Goal: Use online tool/utility: Utilize a website feature to perform a specific function

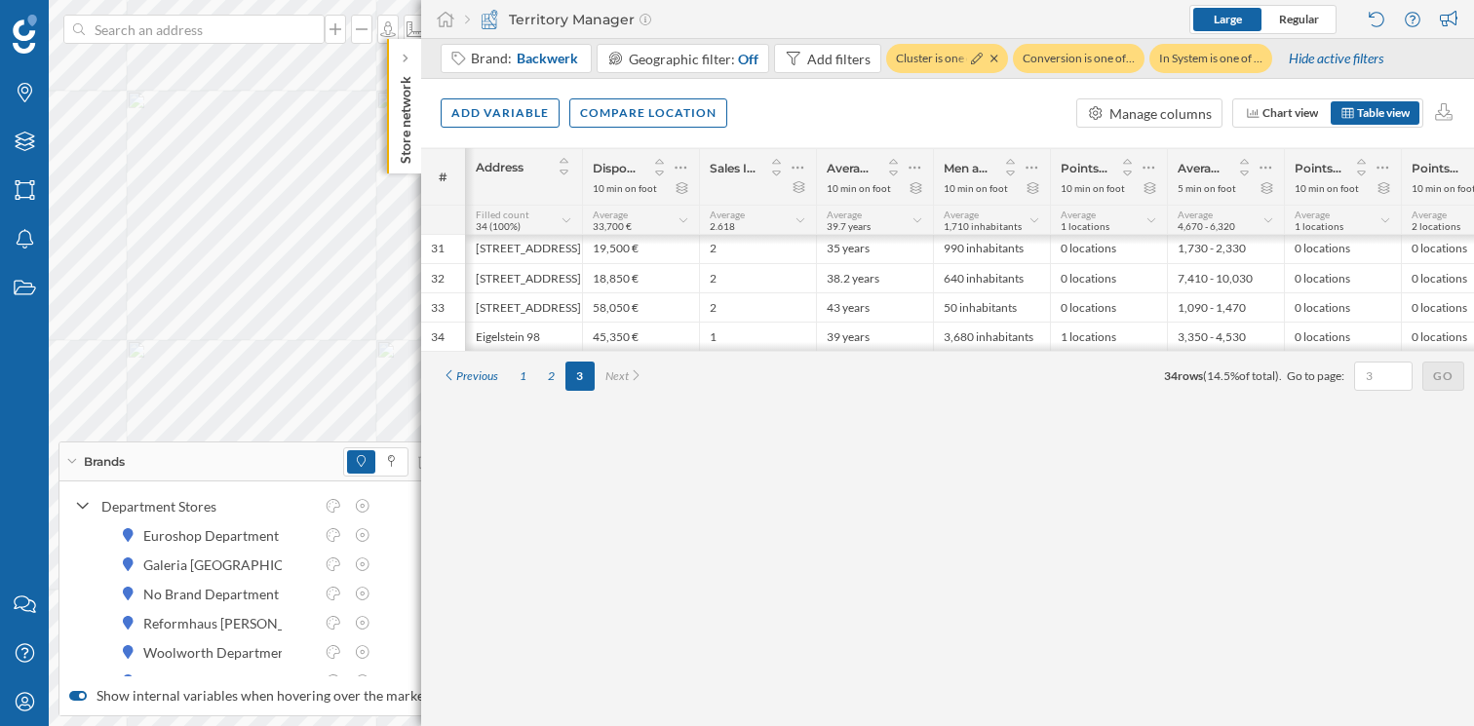
scroll to position [1, 44]
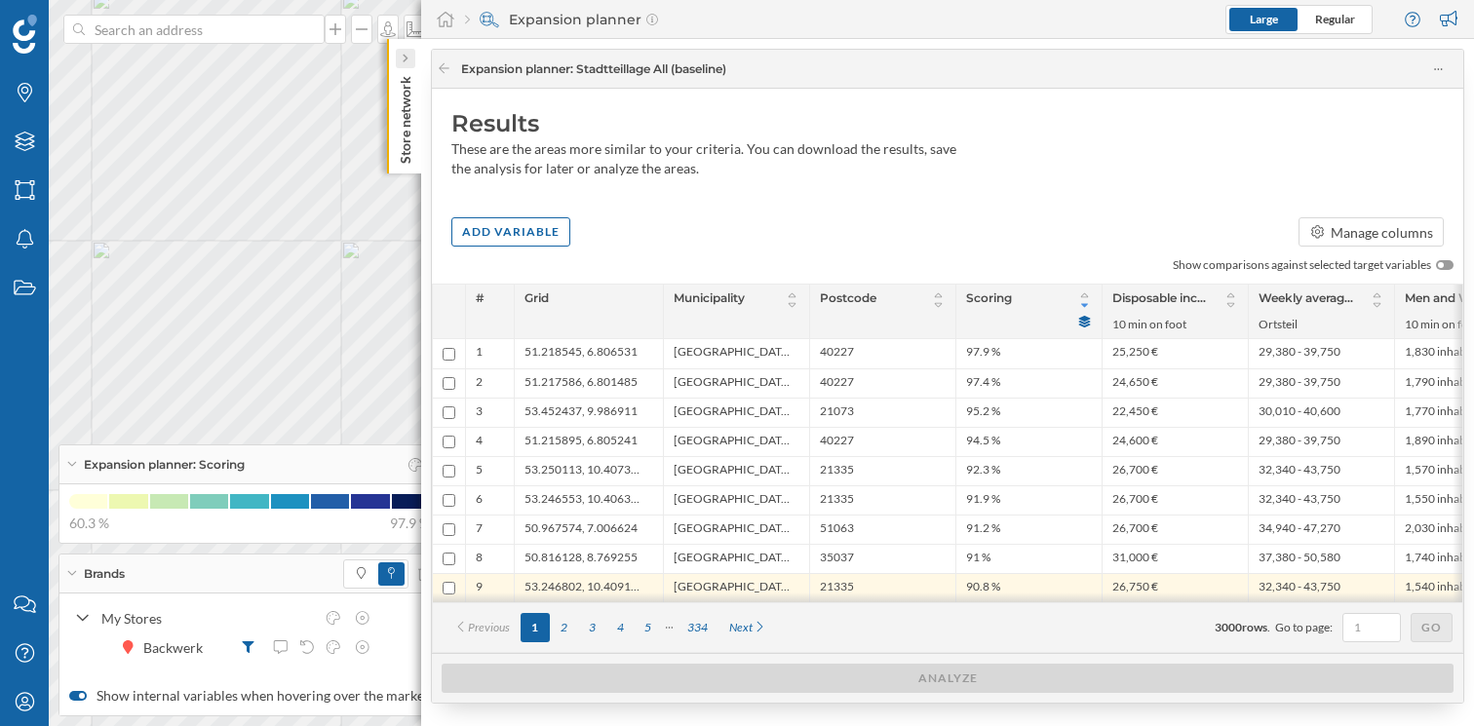
click at [397, 66] on div at bounding box center [405, 58] width 19 height 19
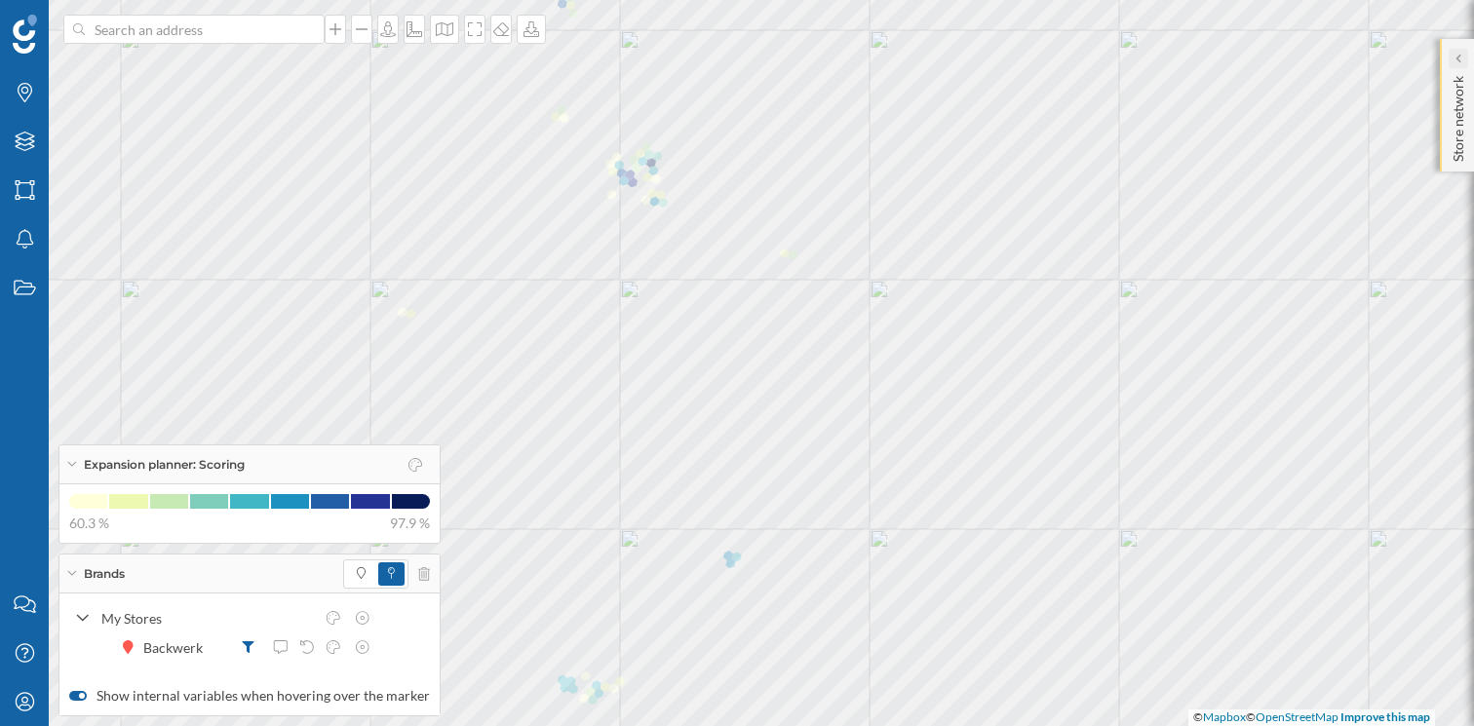
click at [1459, 58] on icon at bounding box center [1457, 59] width 6 height 10
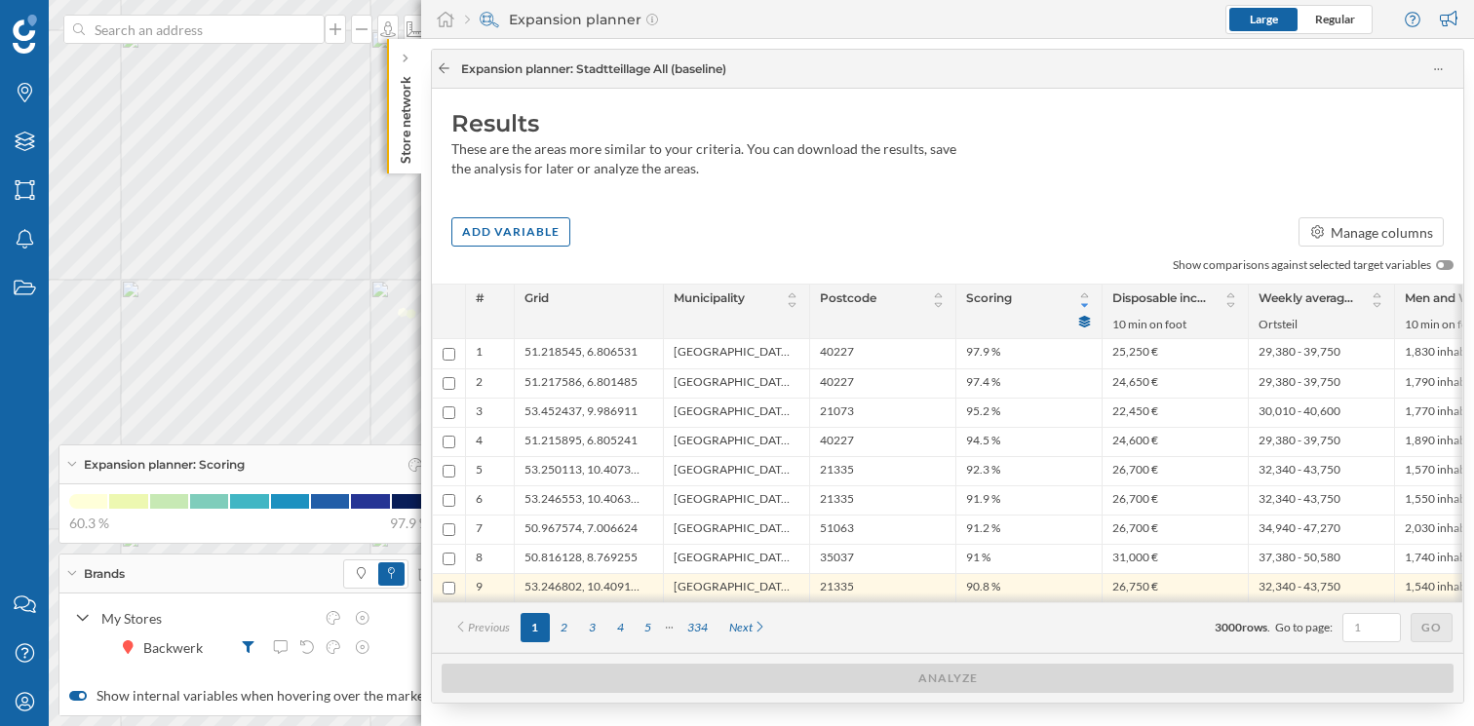
click at [443, 66] on icon at bounding box center [444, 68] width 15 height 12
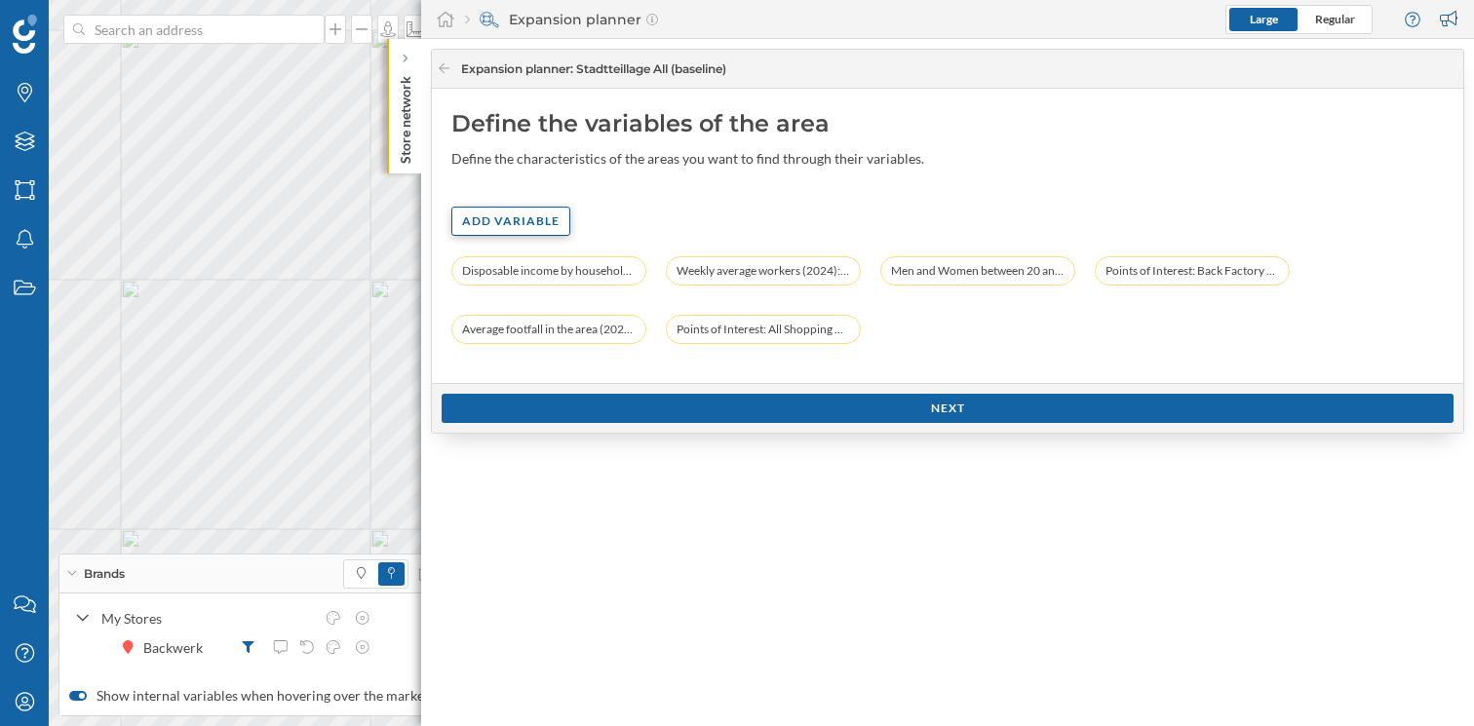
click at [533, 231] on div "Add variable" at bounding box center [510, 221] width 119 height 29
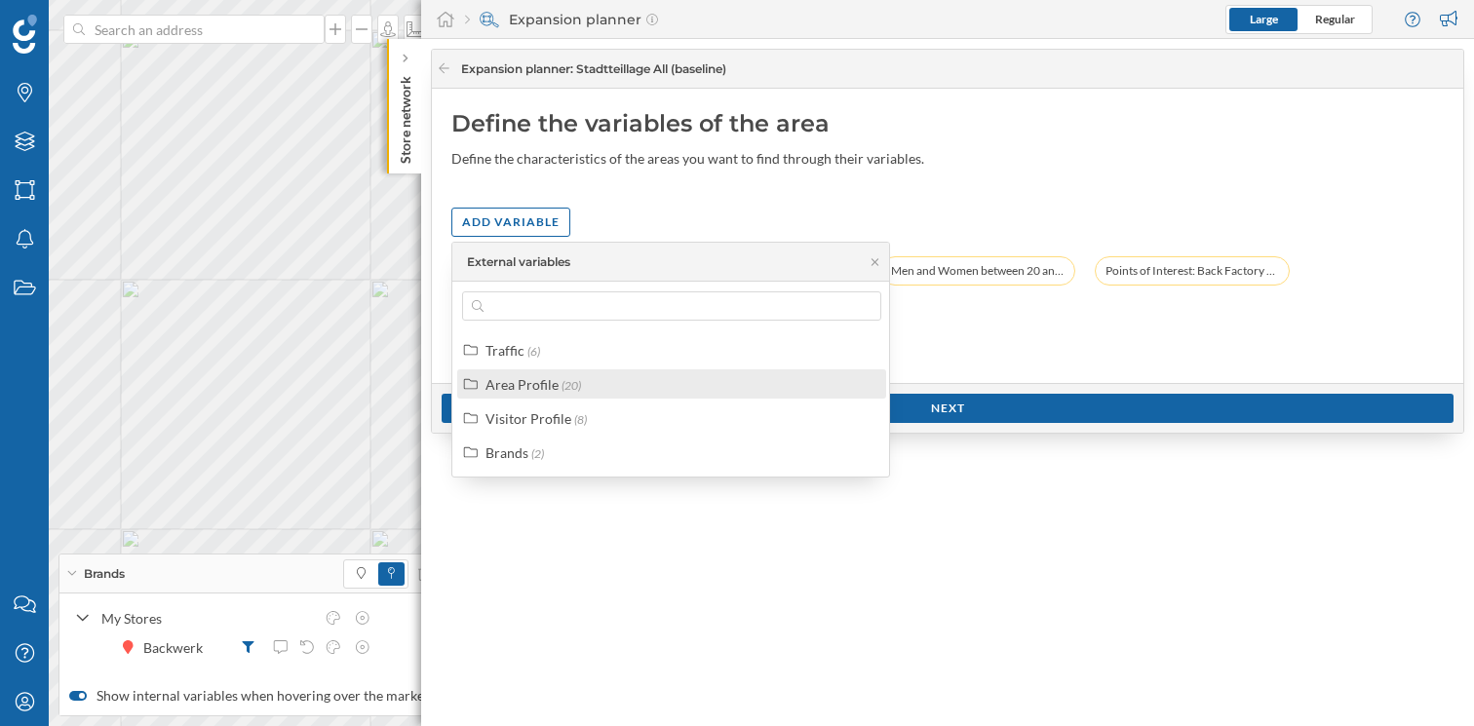
click at [554, 389] on div "Area Profile" at bounding box center [521, 384] width 73 height 17
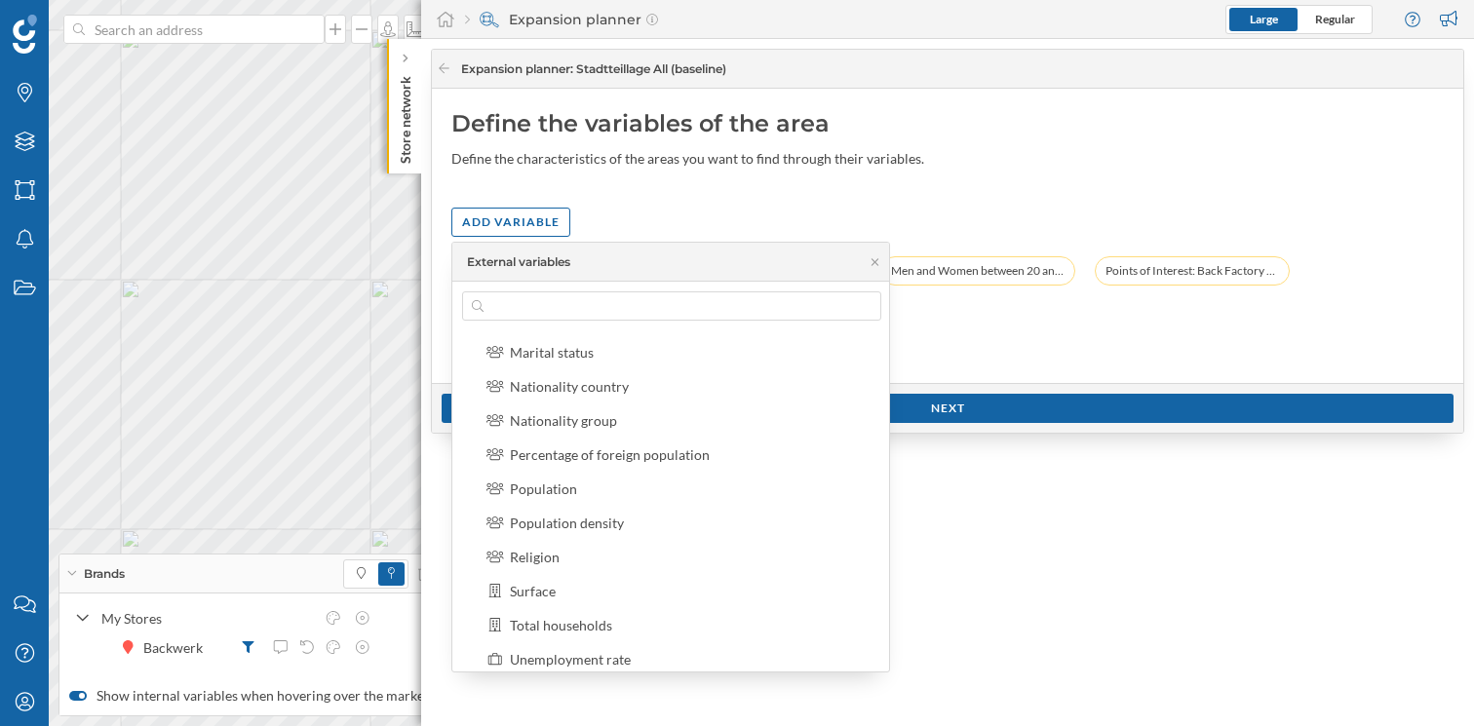
scroll to position [393, 0]
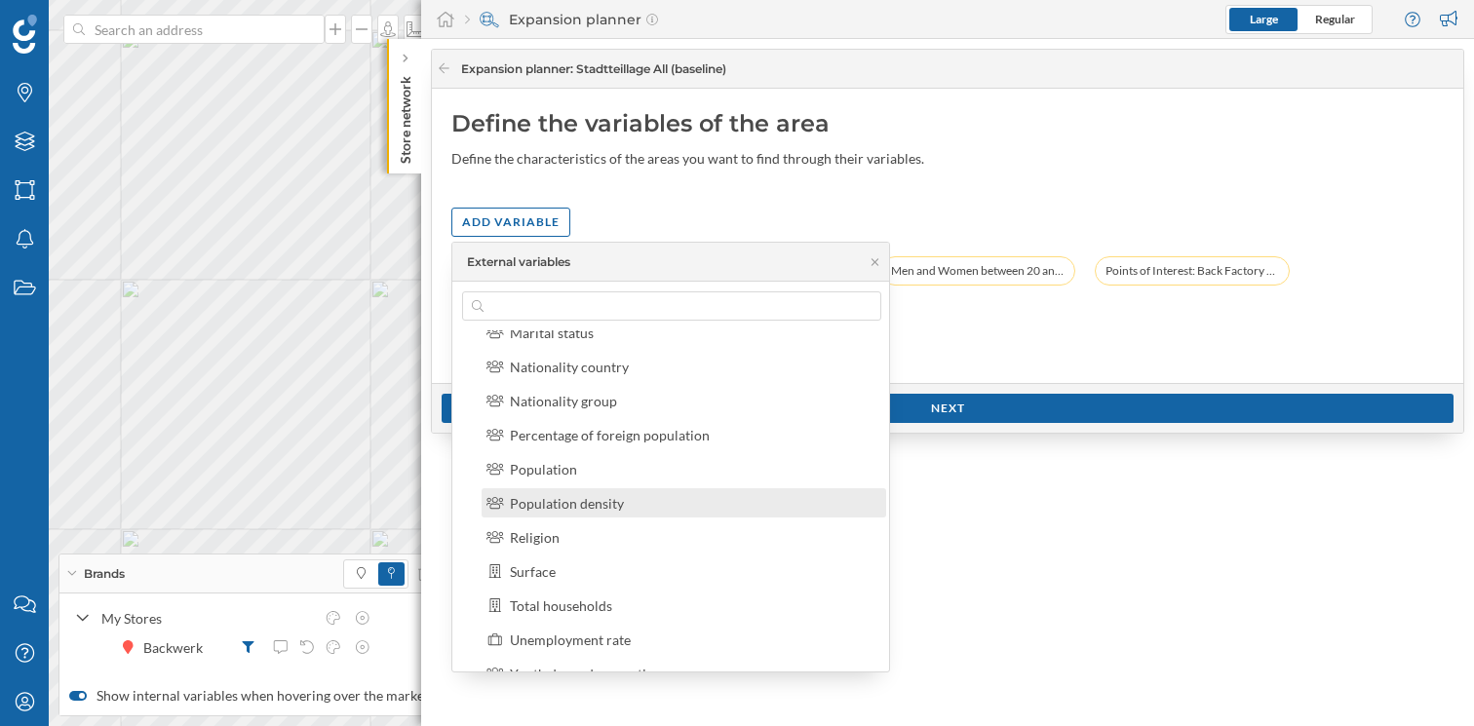
click at [570, 504] on div "Population density" at bounding box center [567, 503] width 114 height 17
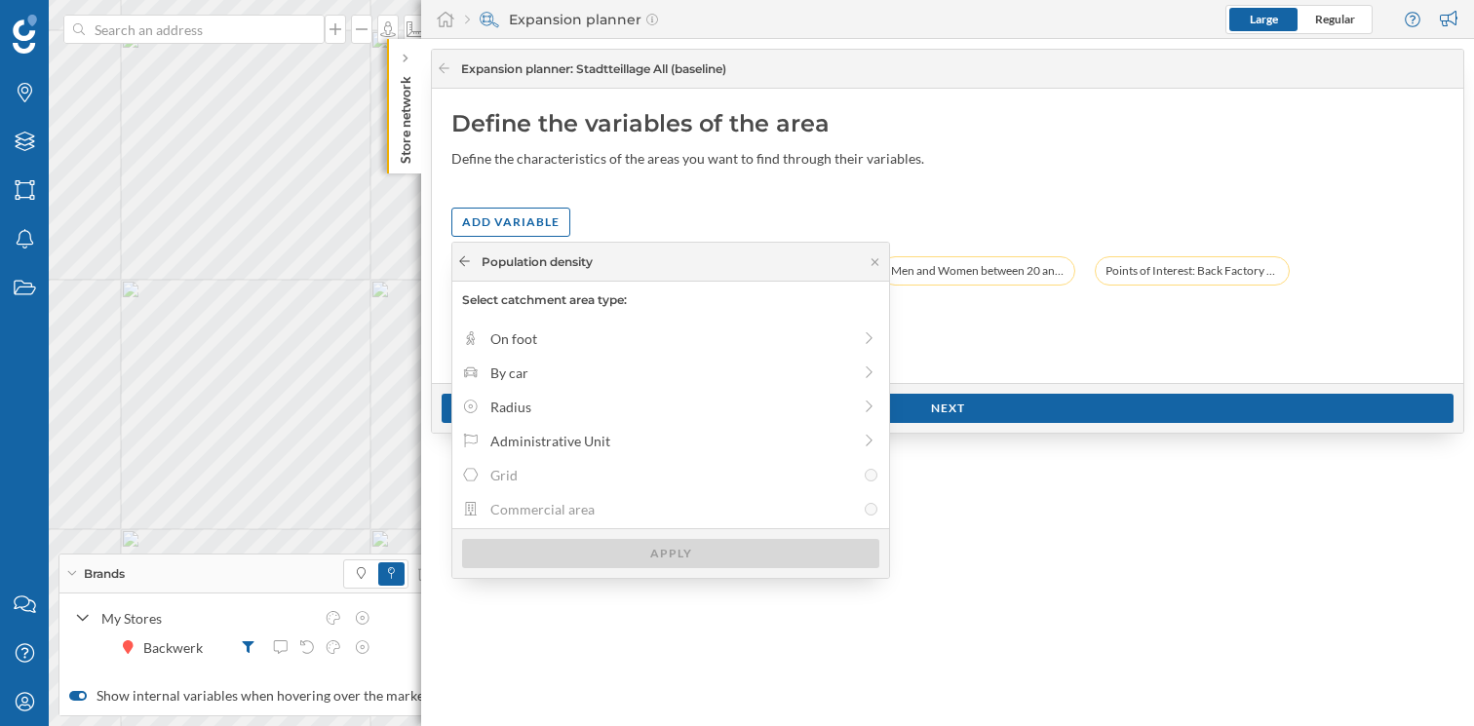
click at [464, 265] on icon at bounding box center [464, 261] width 15 height 12
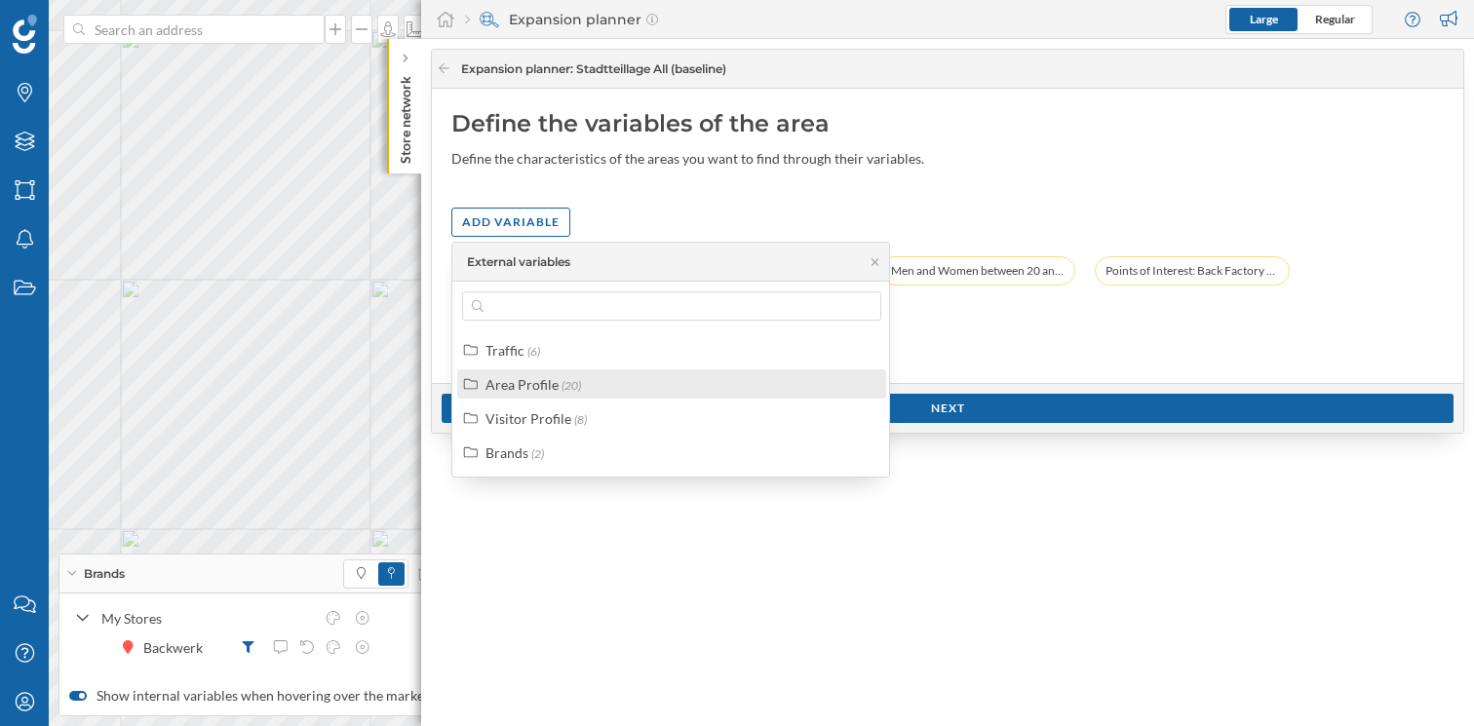
click at [527, 379] on div "Area Profile" at bounding box center [521, 384] width 73 height 17
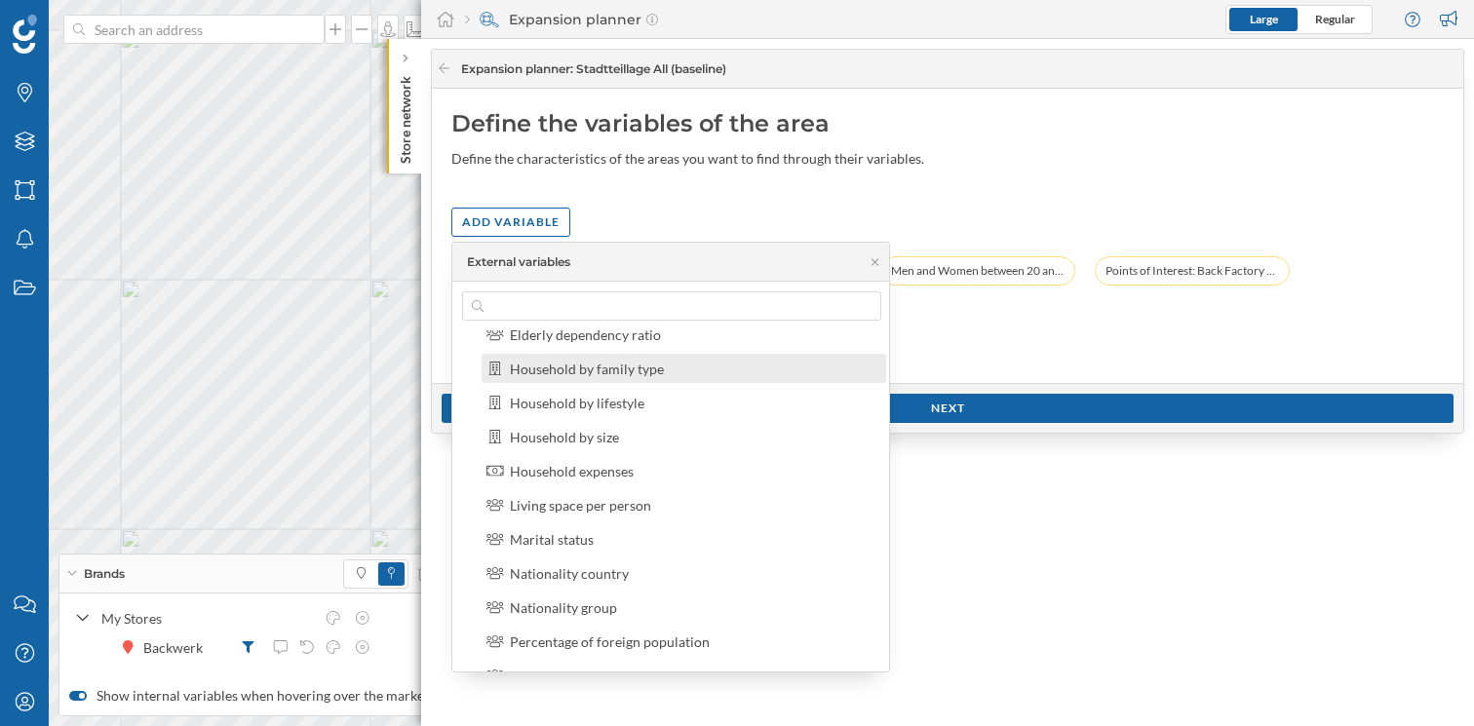
scroll to position [187, 0]
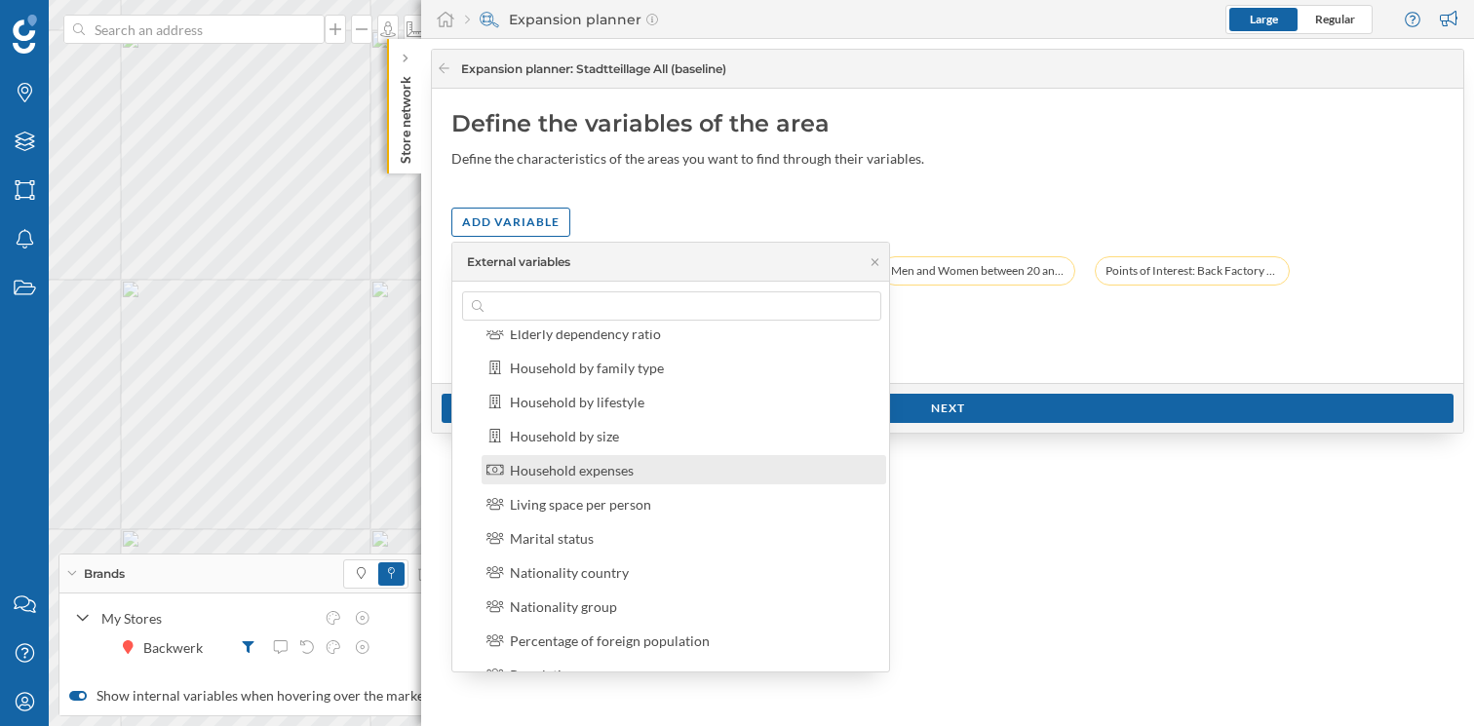
click at [609, 470] on div "Household expenses" at bounding box center [572, 470] width 124 height 17
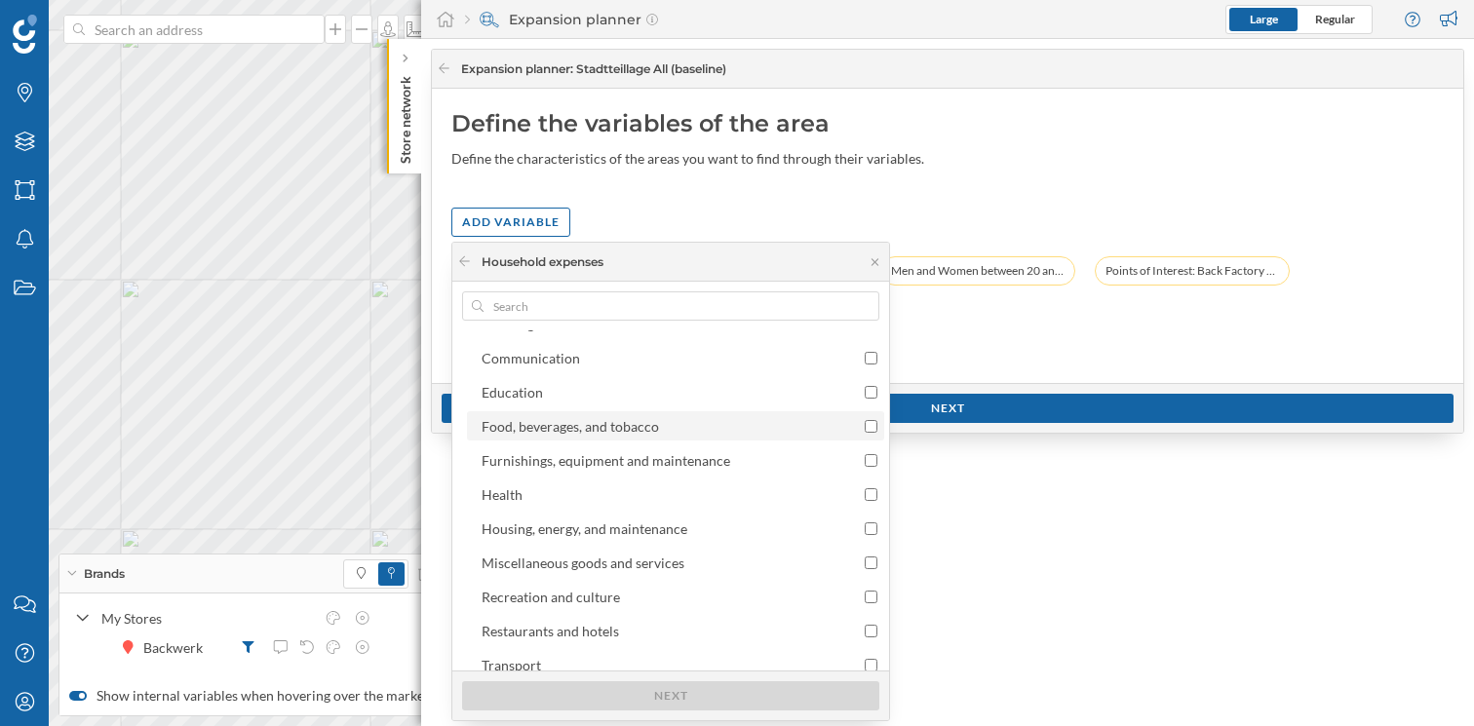
scroll to position [157, 0]
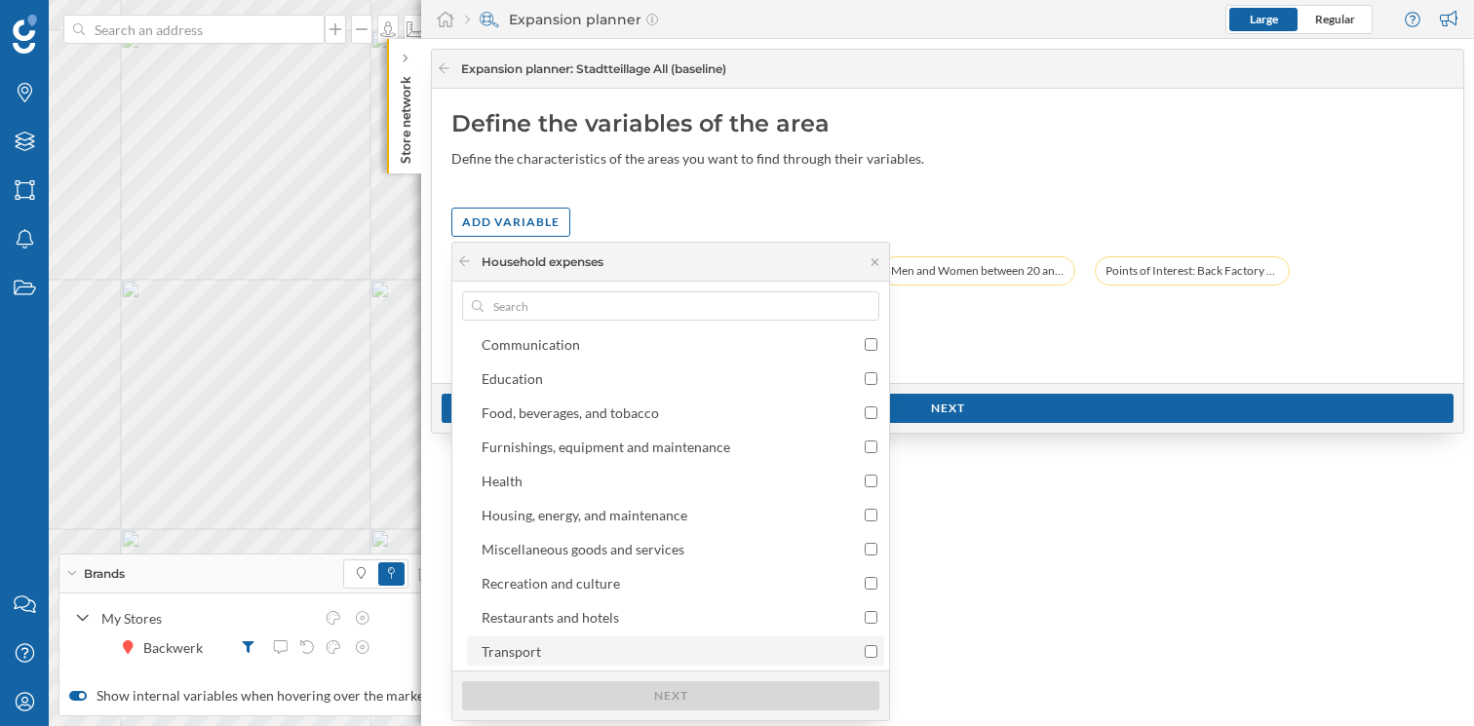
click at [865, 652] on input "Transport" at bounding box center [871, 651] width 13 height 13
checkbox input "true"
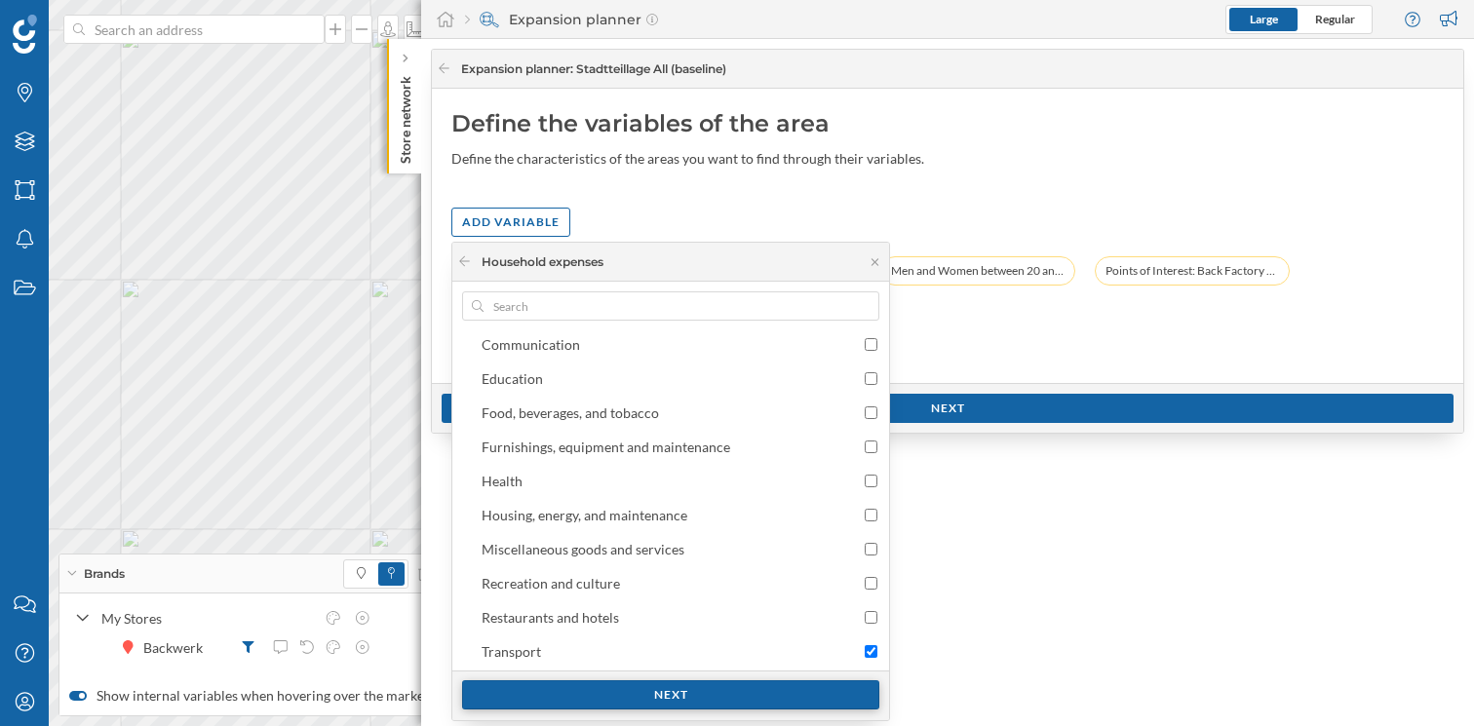
click at [709, 689] on div "Next" at bounding box center [670, 694] width 417 height 29
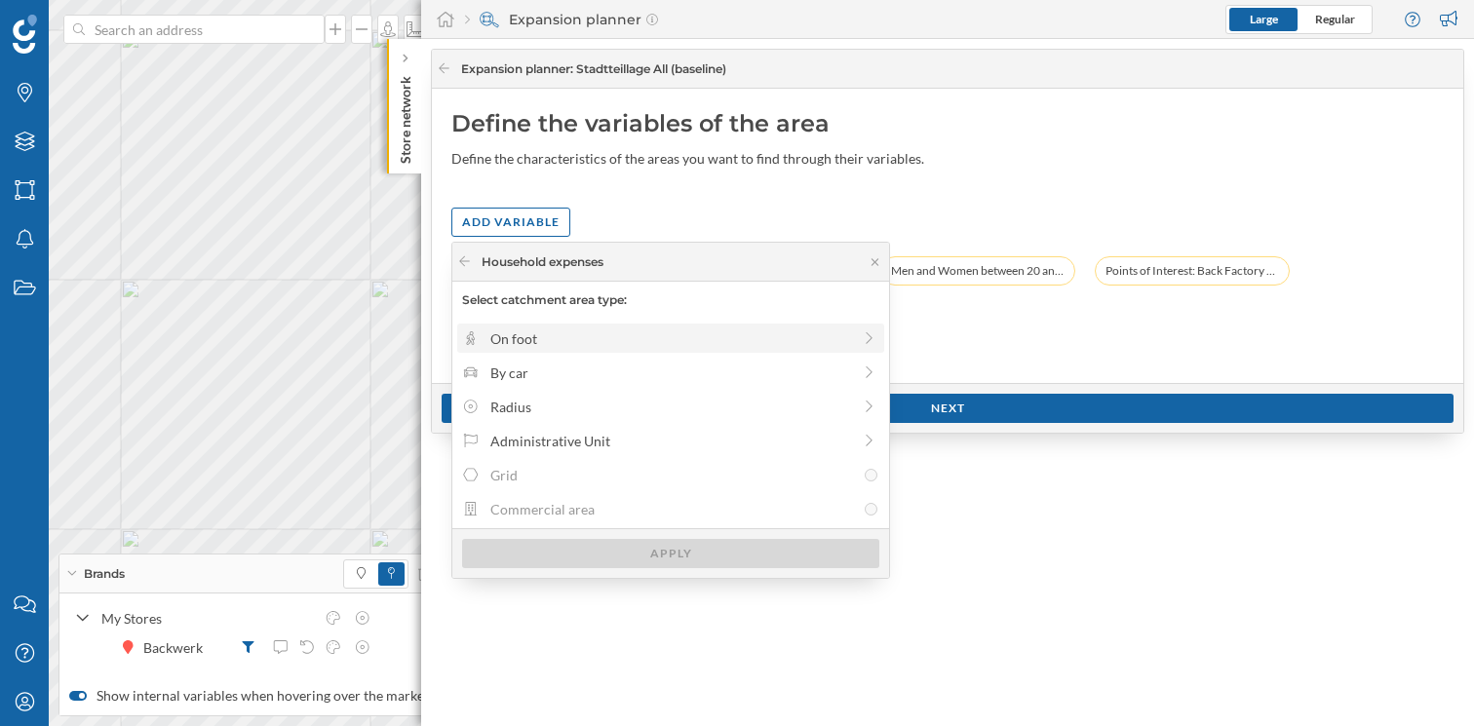
click at [806, 340] on div "On foot" at bounding box center [670, 338] width 361 height 20
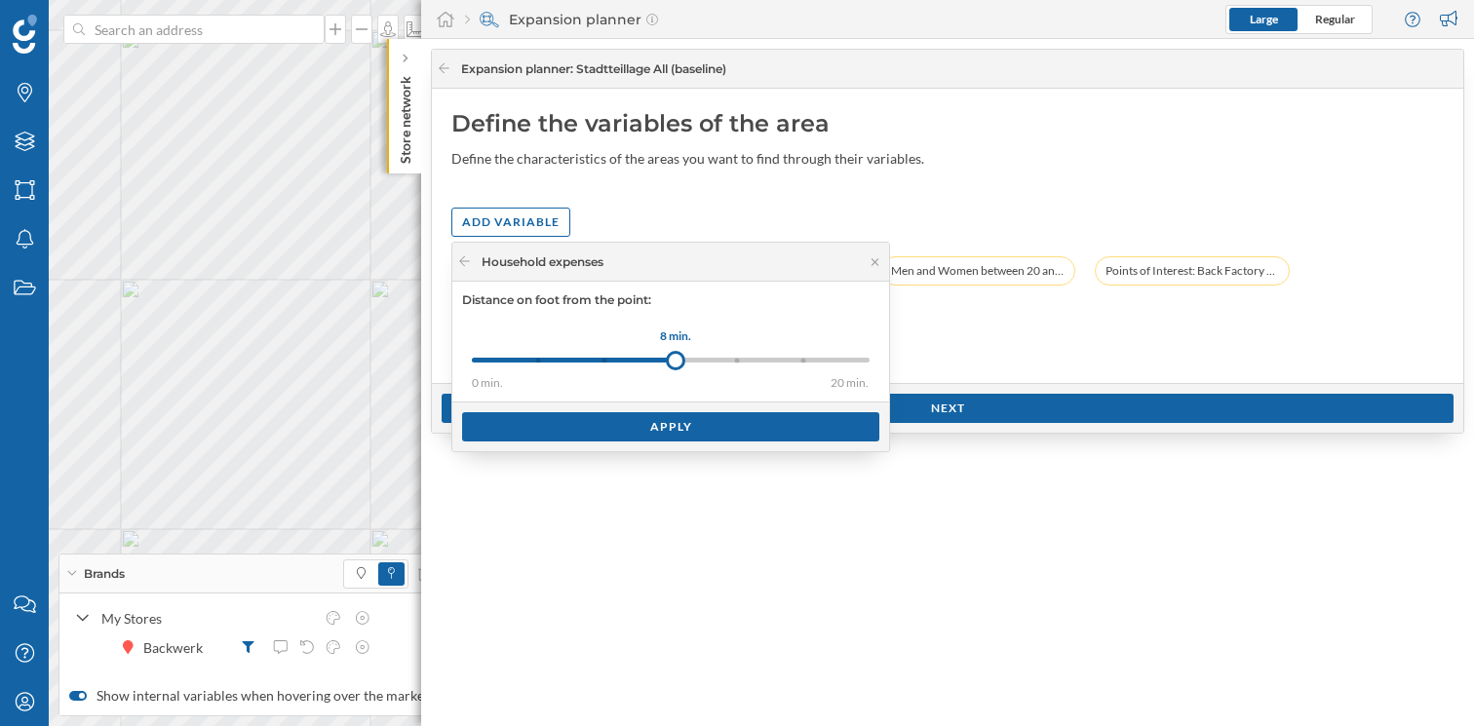
drag, startPoint x: 534, startPoint y: 353, endPoint x: 697, endPoint y: 354, distance: 162.8
click at [685, 354] on div at bounding box center [675, 360] width 19 height 19
click at [702, 419] on div "Apply" at bounding box center [670, 425] width 417 height 29
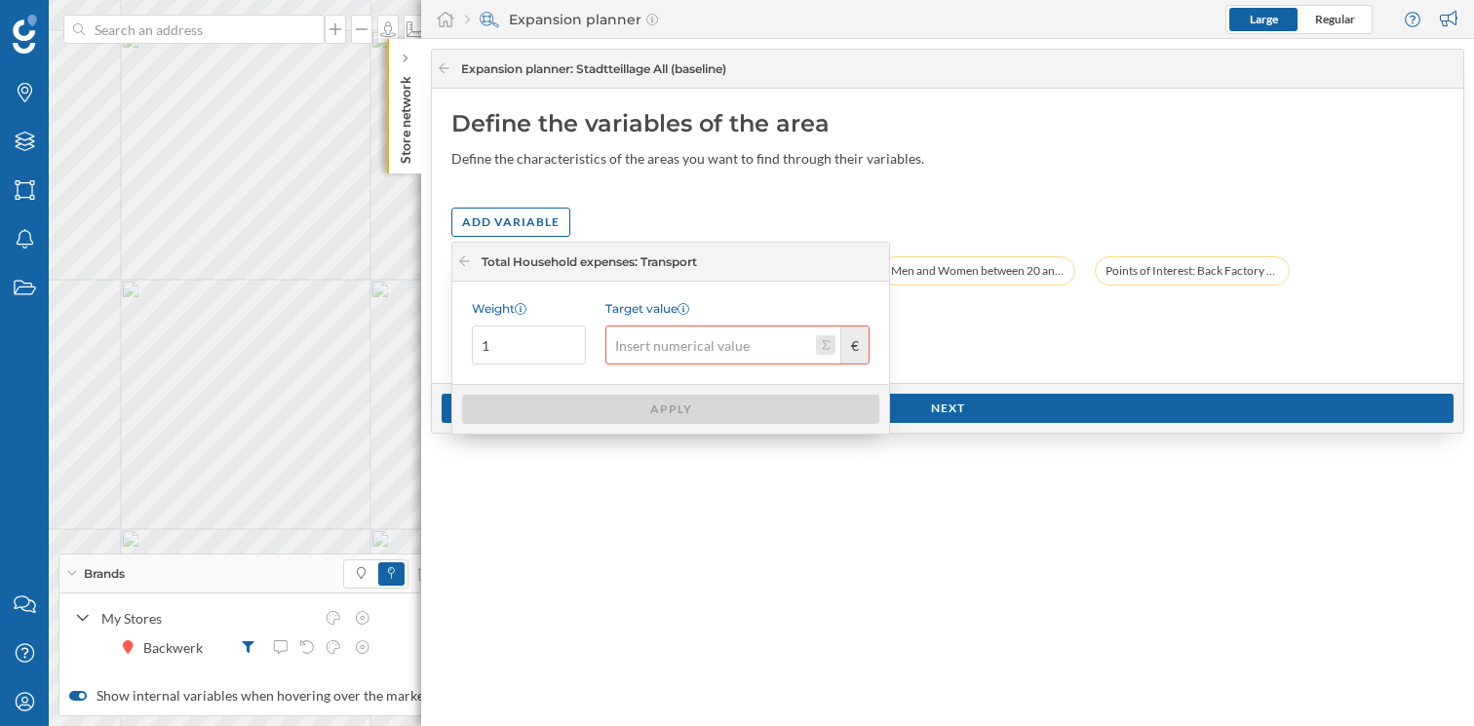
click at [827, 347] on button "Target value €" at bounding box center [825, 344] width 19 height 19
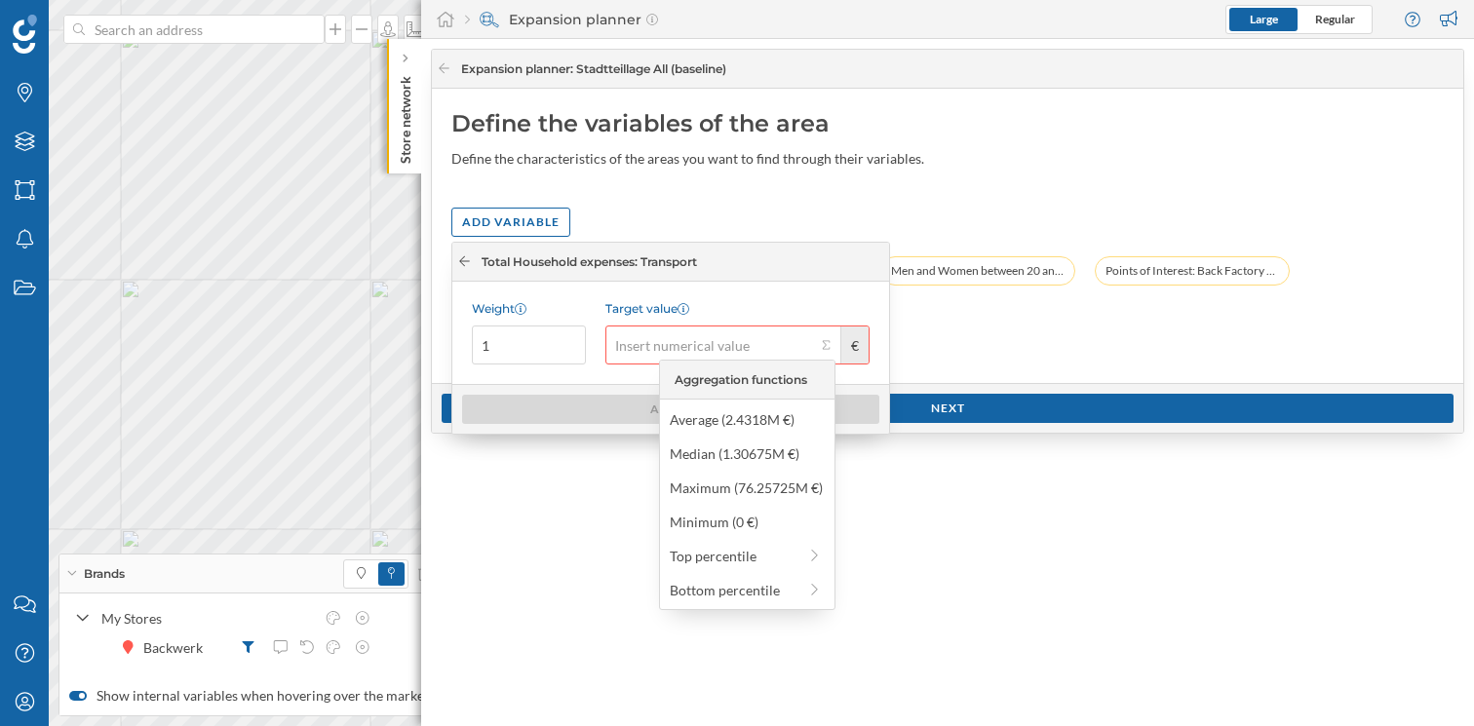
click at [465, 263] on icon at bounding box center [464, 261] width 15 height 12
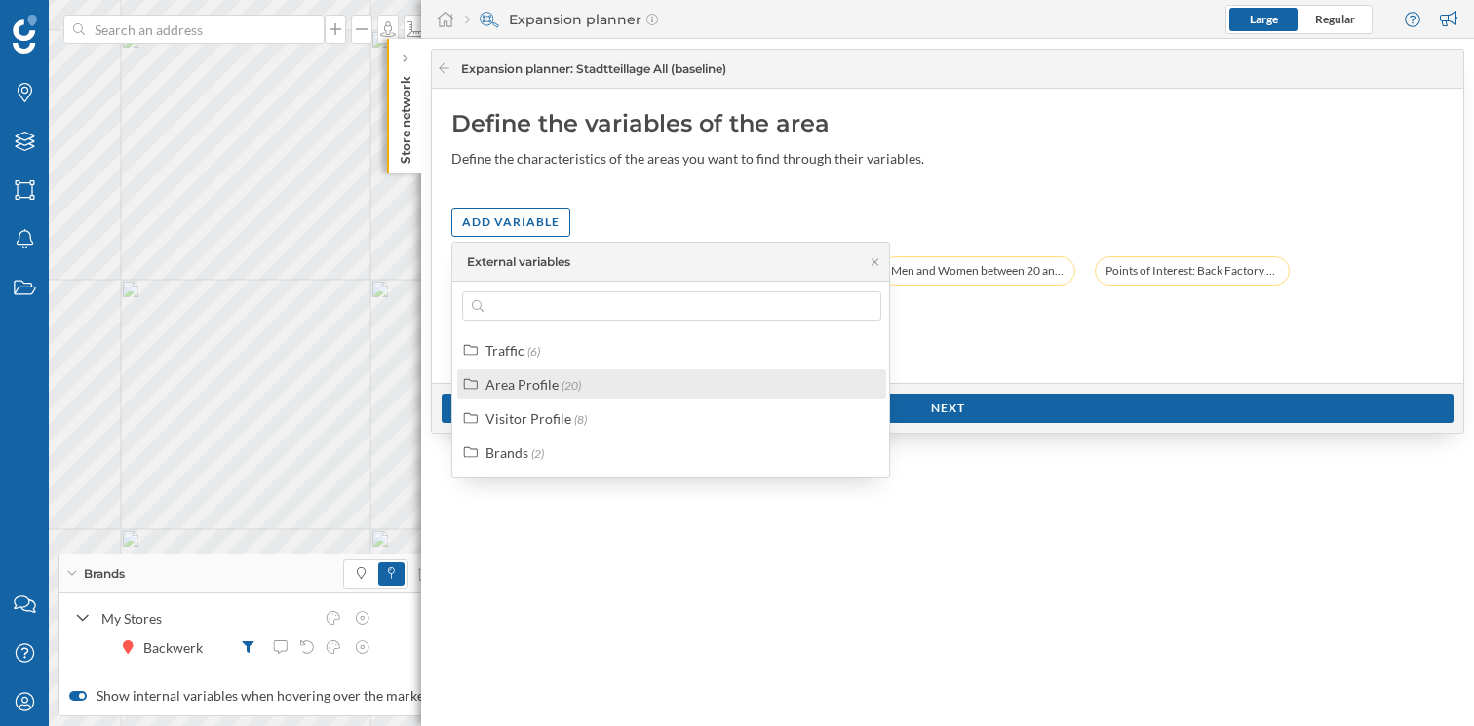
click at [588, 390] on div "Area Profile (20)" at bounding box center [679, 384] width 389 height 20
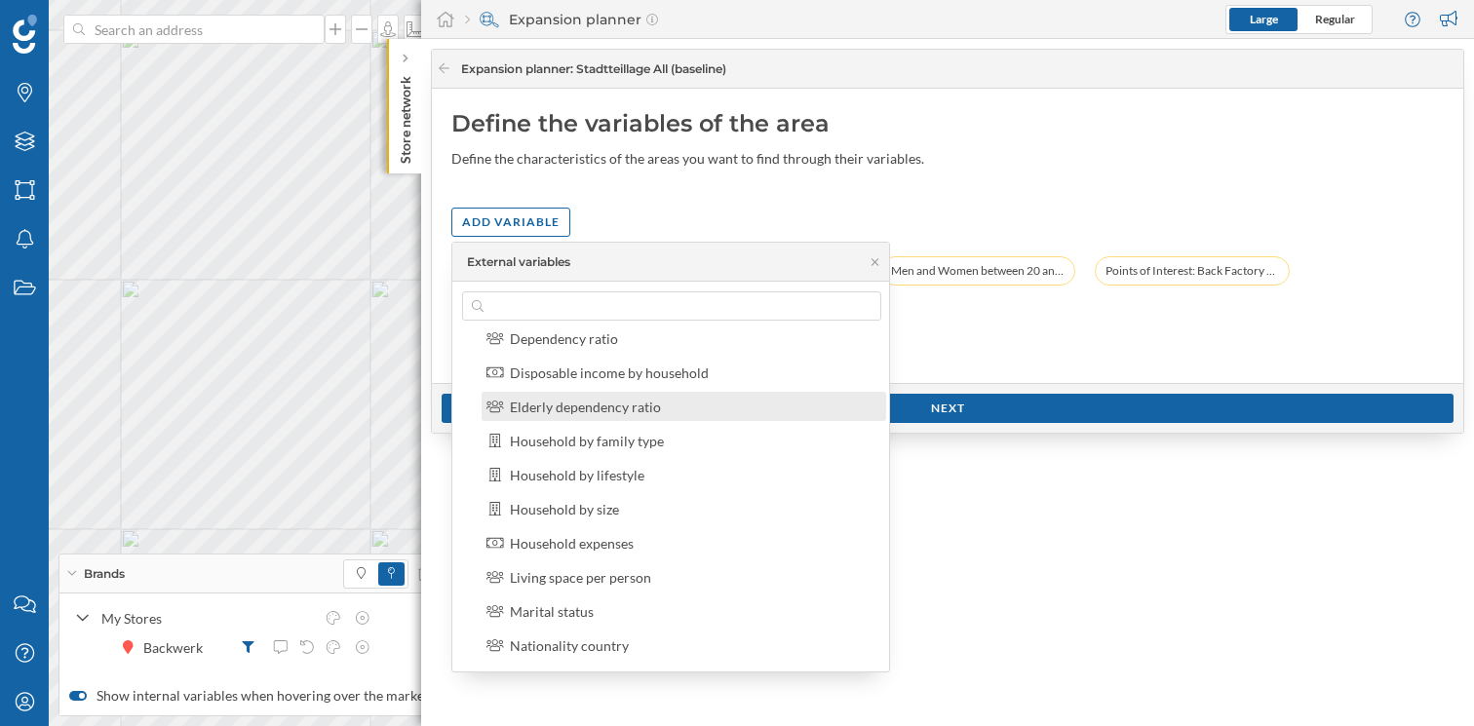
scroll to position [132, 0]
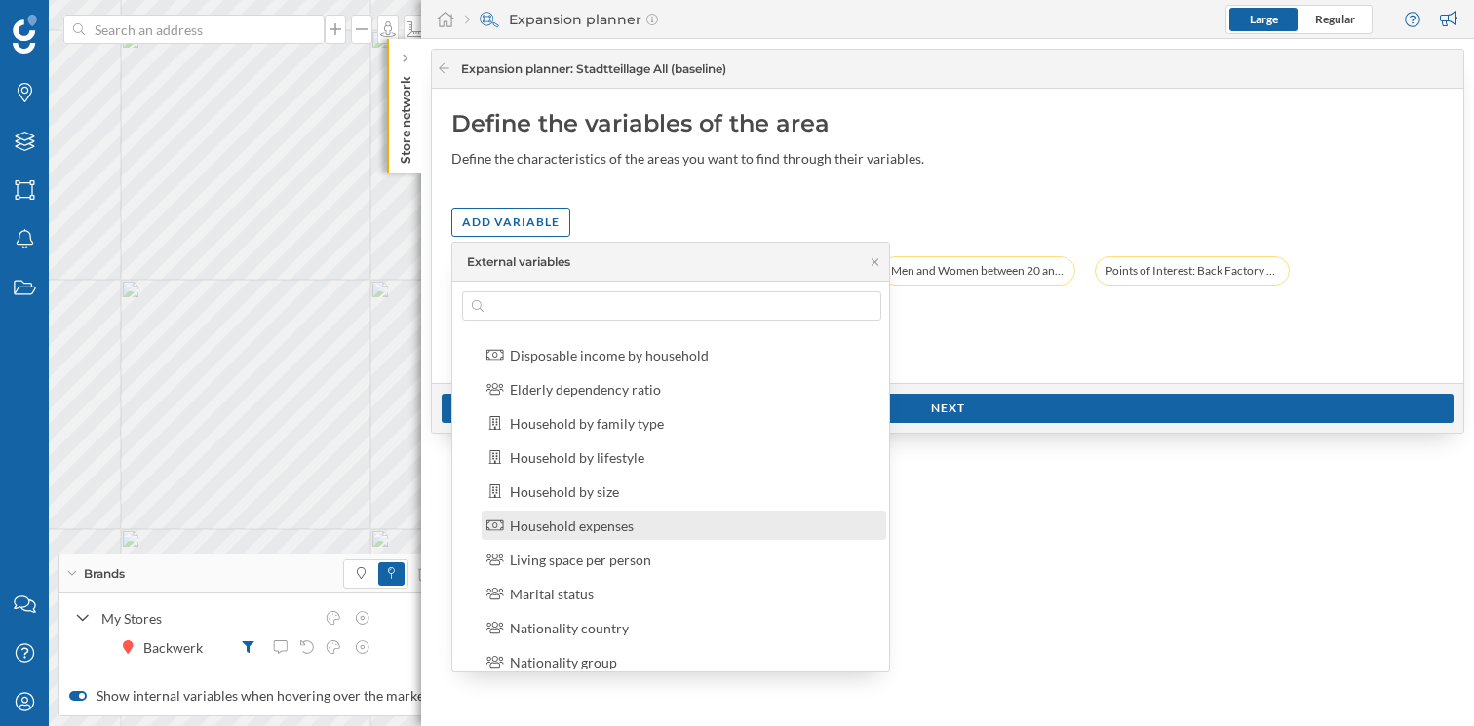
click at [614, 523] on div "Household expenses" at bounding box center [572, 526] width 124 height 17
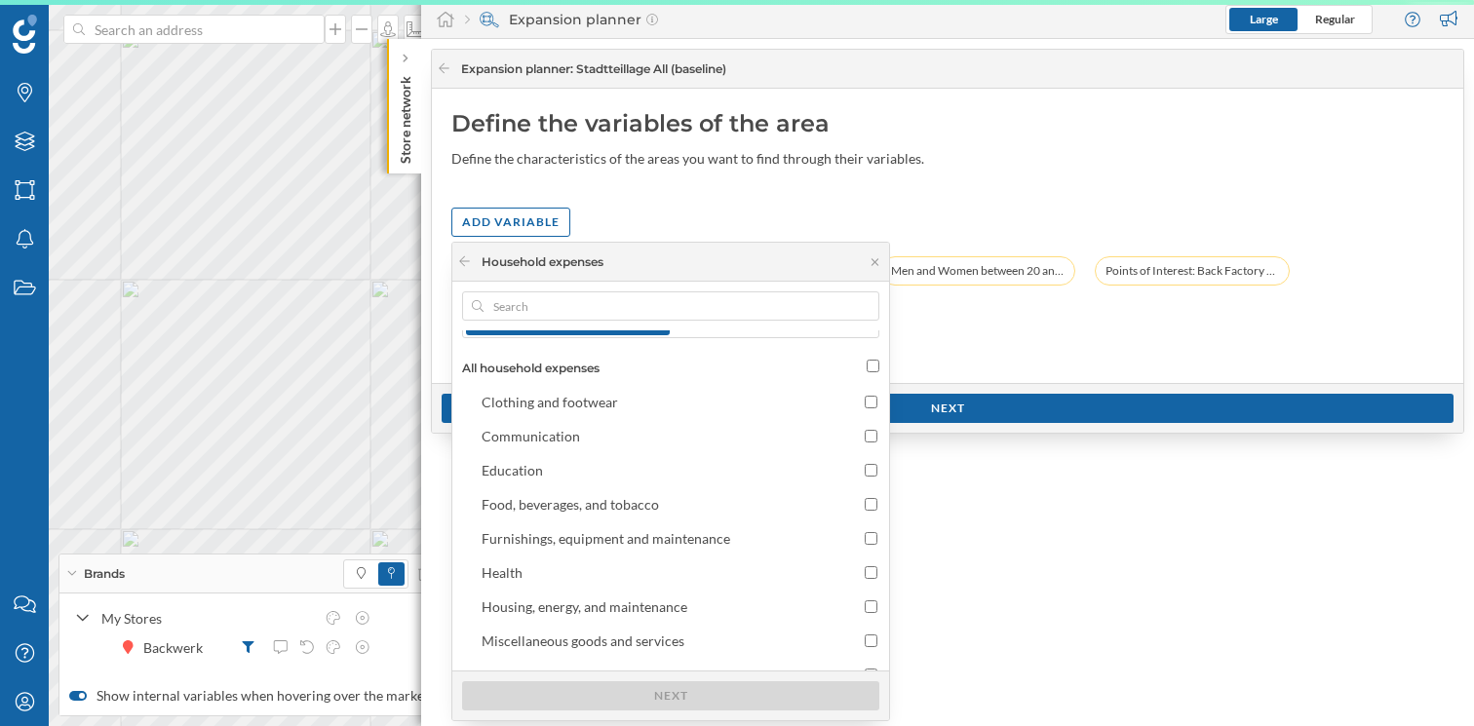
scroll to position [0, 0]
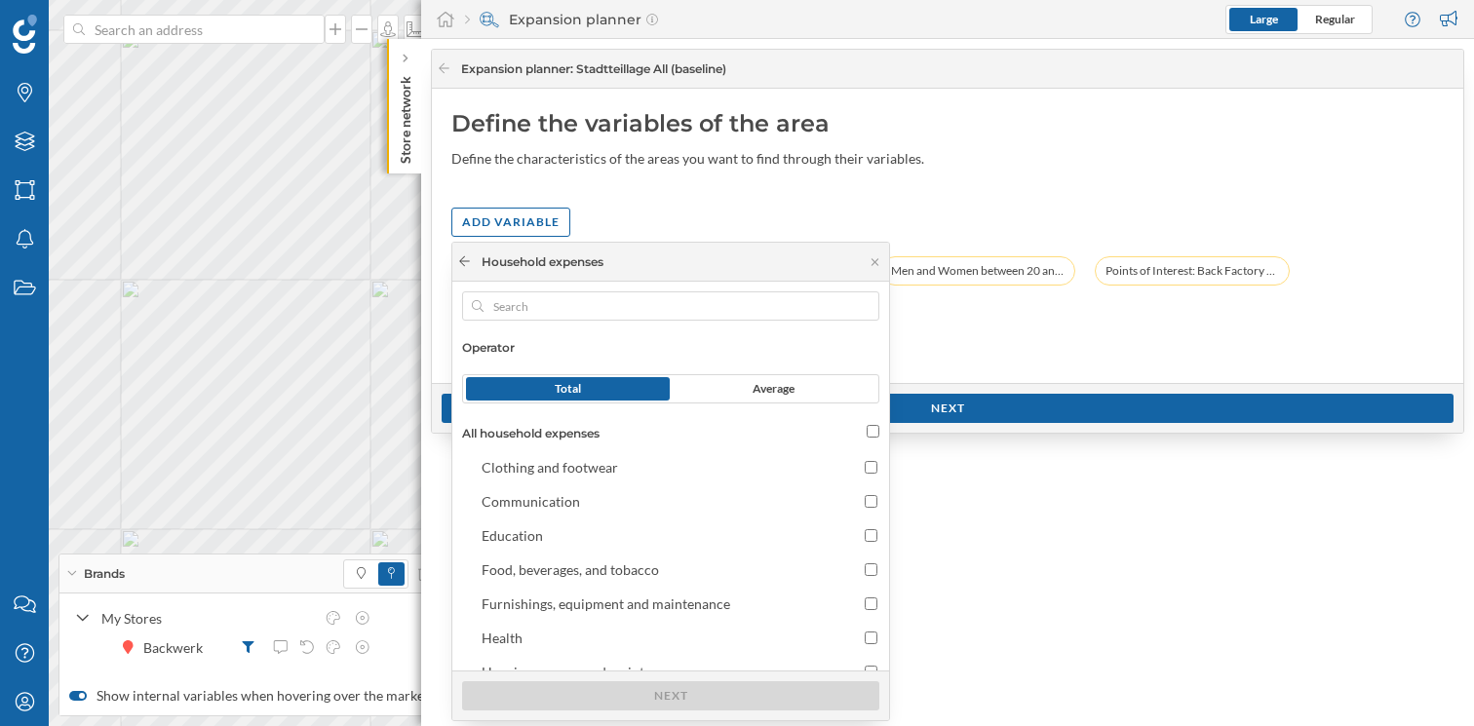
click at [459, 258] on icon at bounding box center [464, 261] width 15 height 12
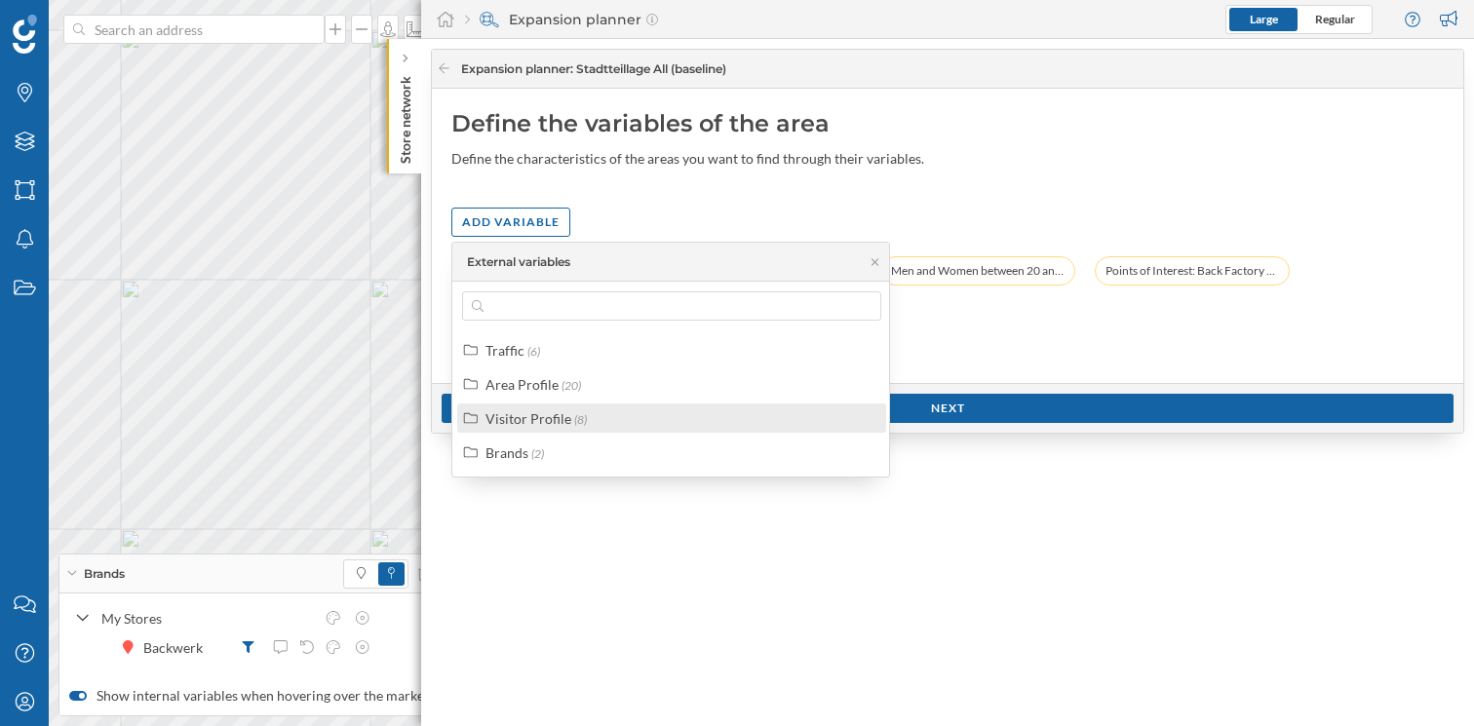
click at [537, 423] on div "Visitor Profile" at bounding box center [528, 418] width 86 height 17
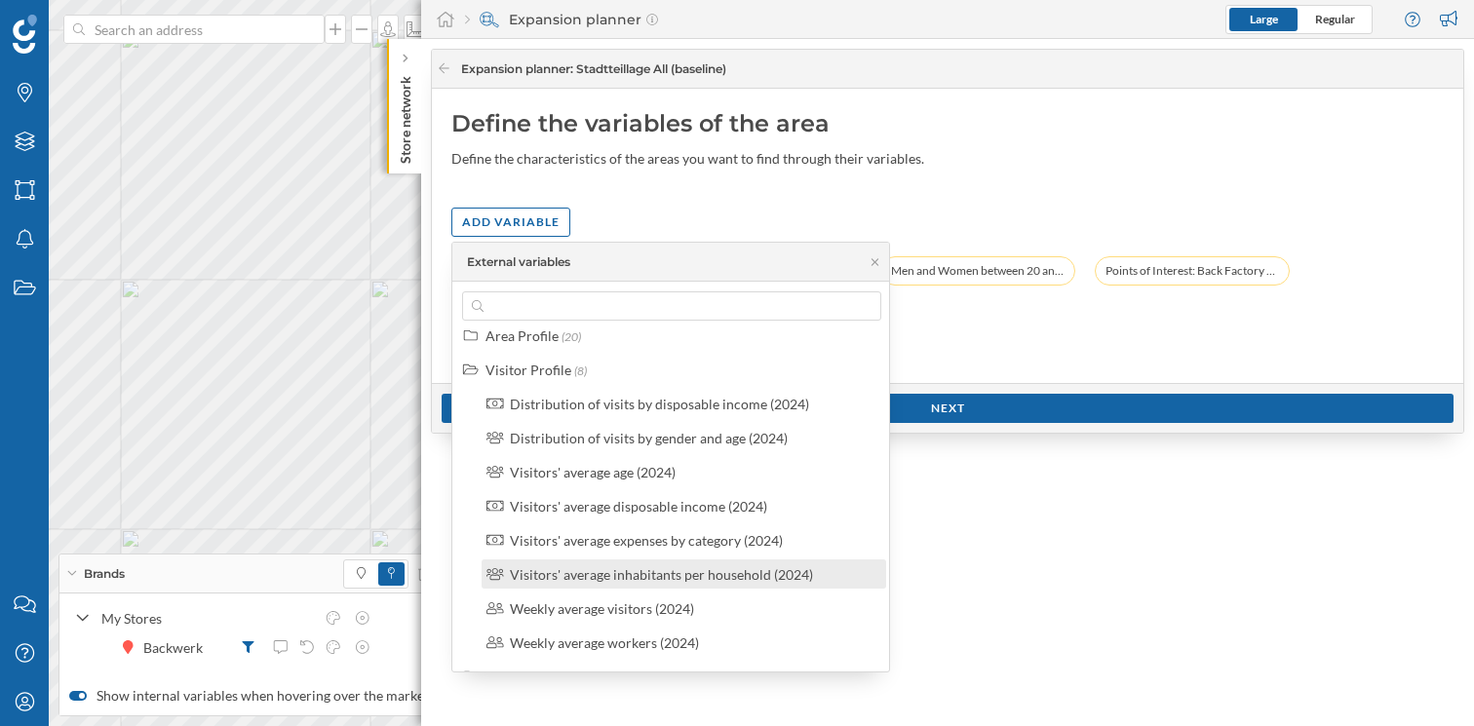
scroll to position [78, 0]
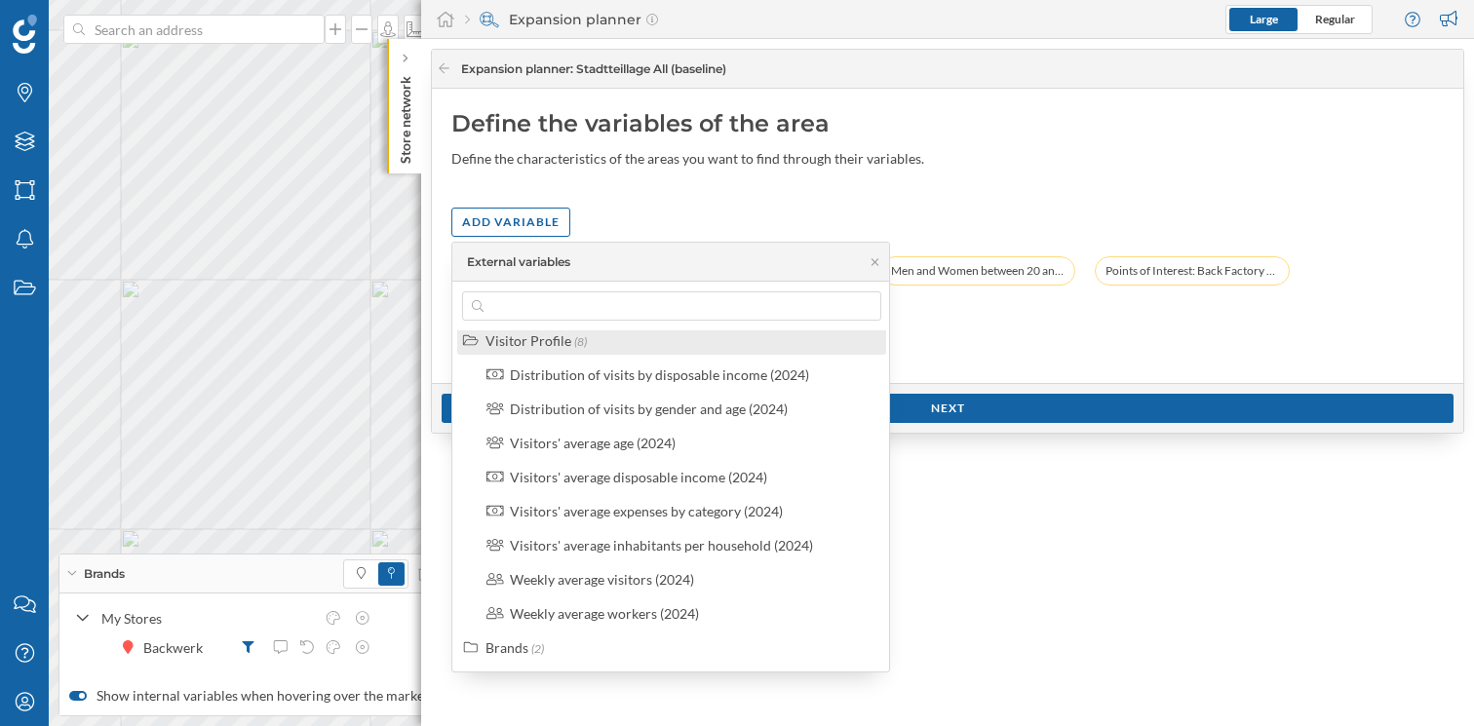
click at [508, 346] on div "Visitor Profile" at bounding box center [528, 340] width 86 height 17
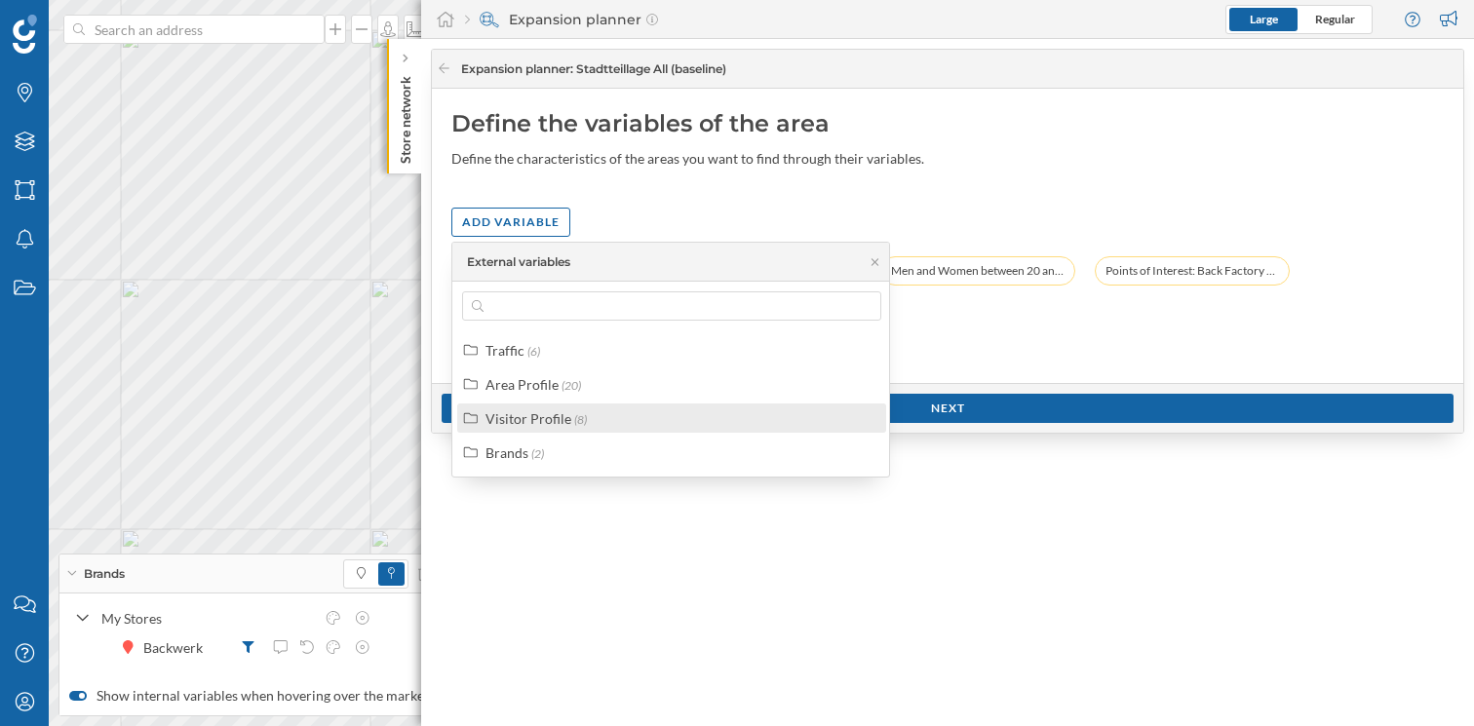
click at [514, 420] on div "Visitor Profile" at bounding box center [528, 418] width 86 height 17
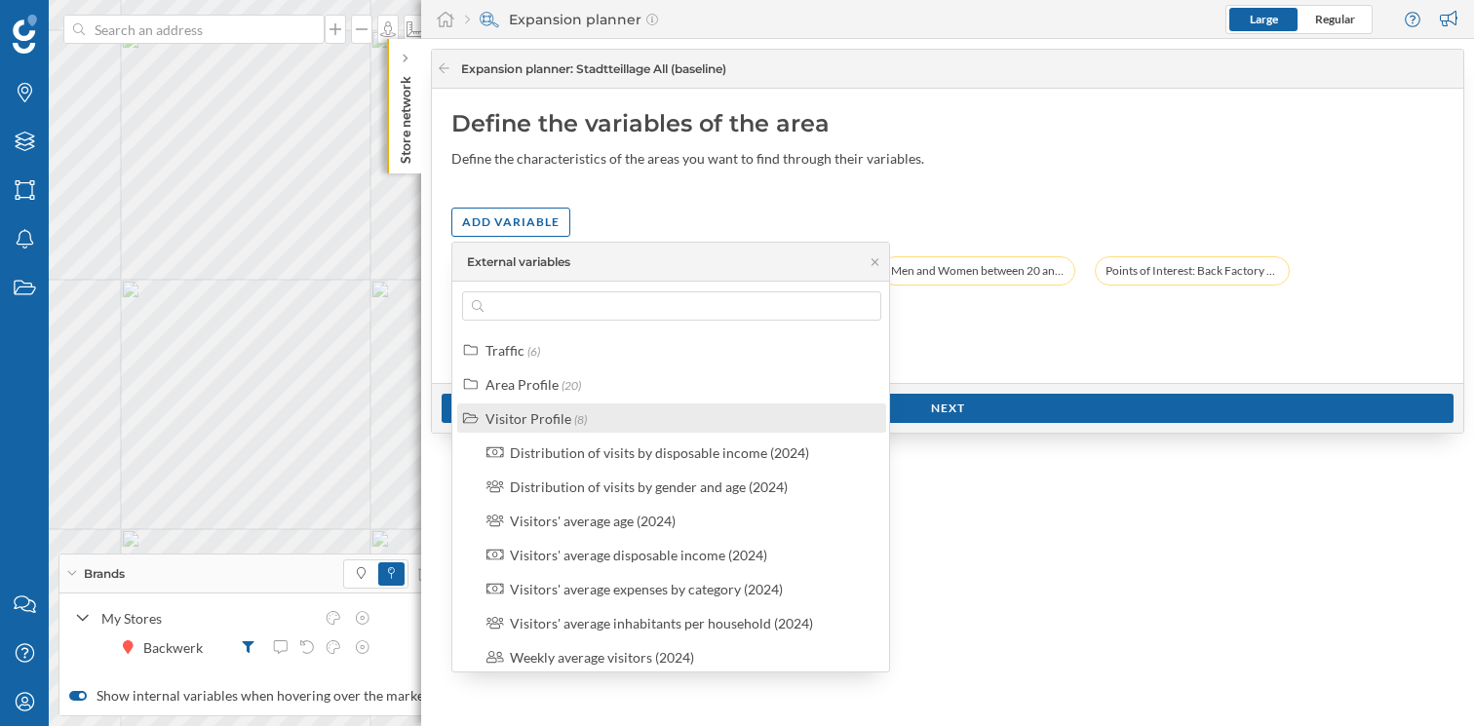
click at [547, 421] on div "Visitor Profile" at bounding box center [528, 418] width 86 height 17
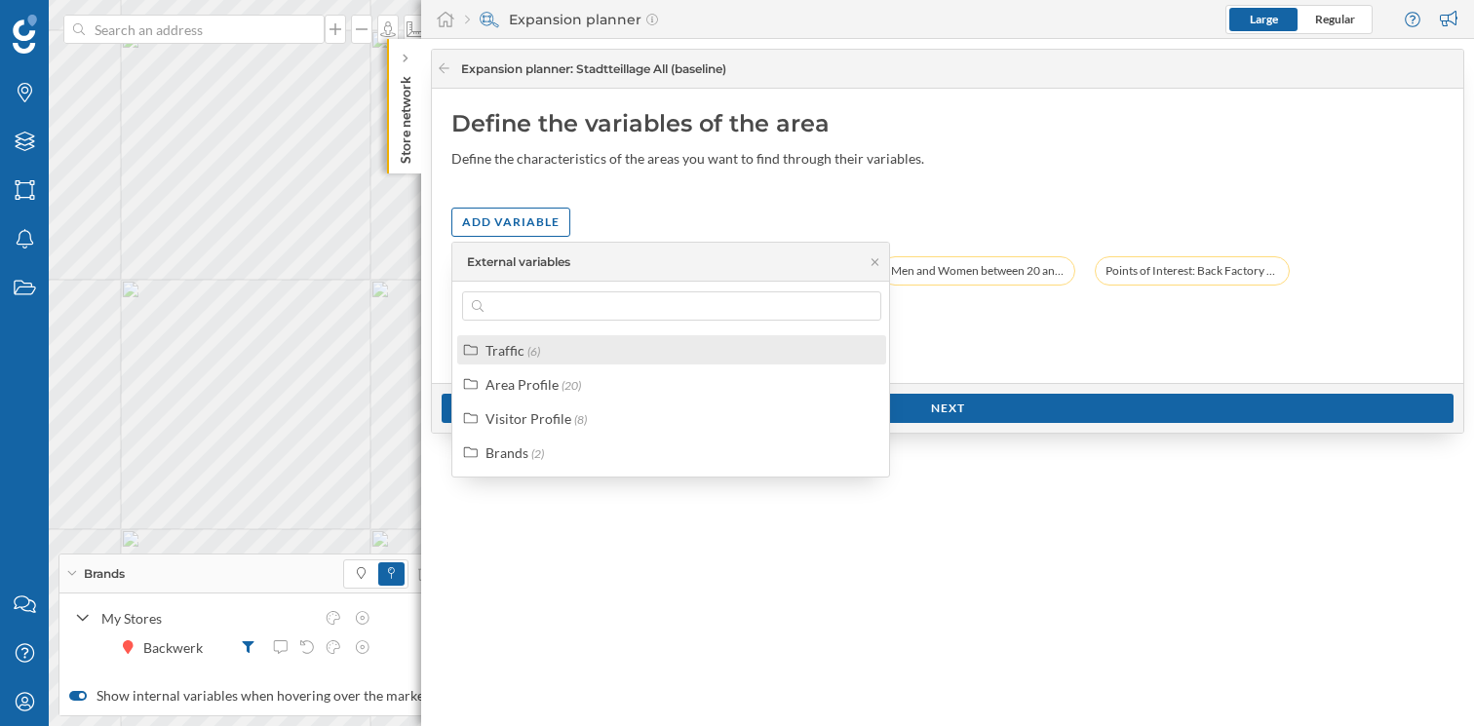
click at [509, 345] on div "Traffic" at bounding box center [504, 350] width 39 height 17
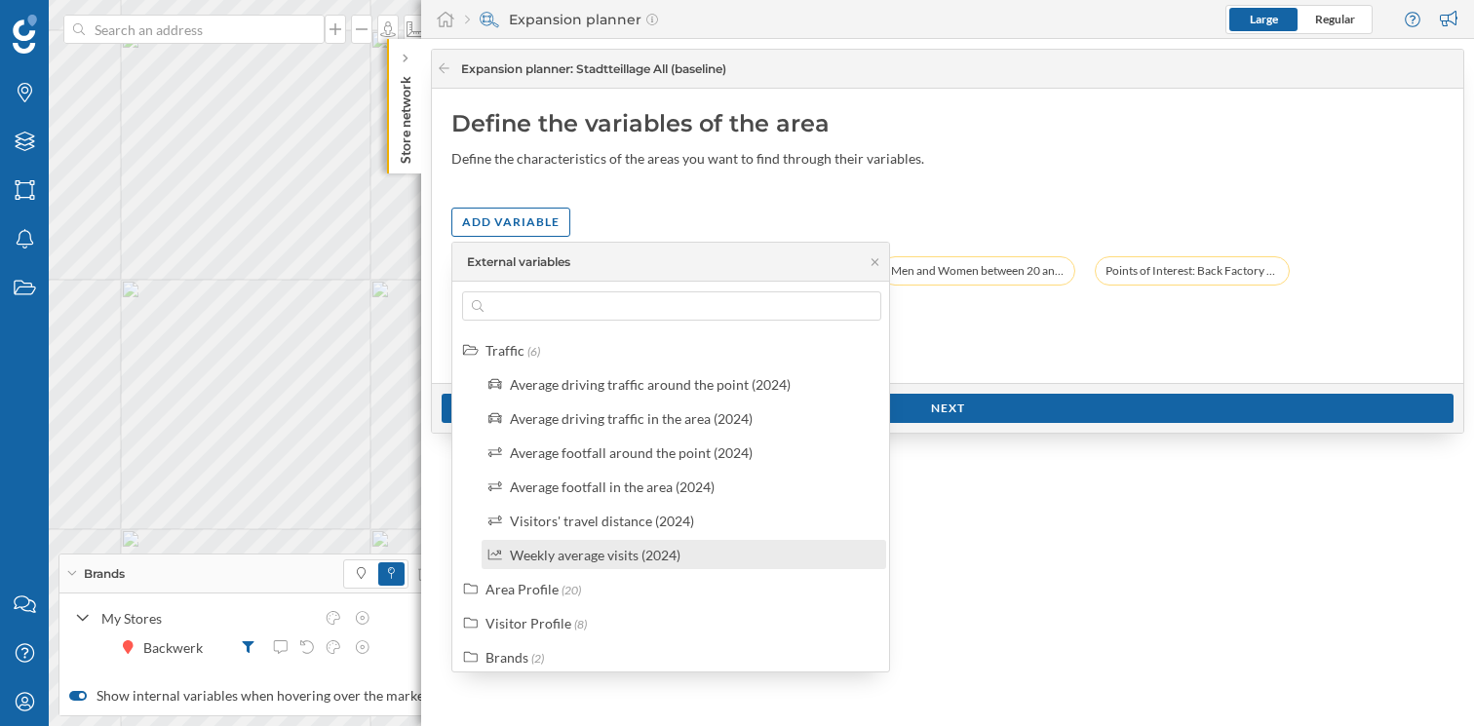
click at [630, 562] on label "Weekly average visits (2024)" at bounding box center [595, 555] width 171 height 20
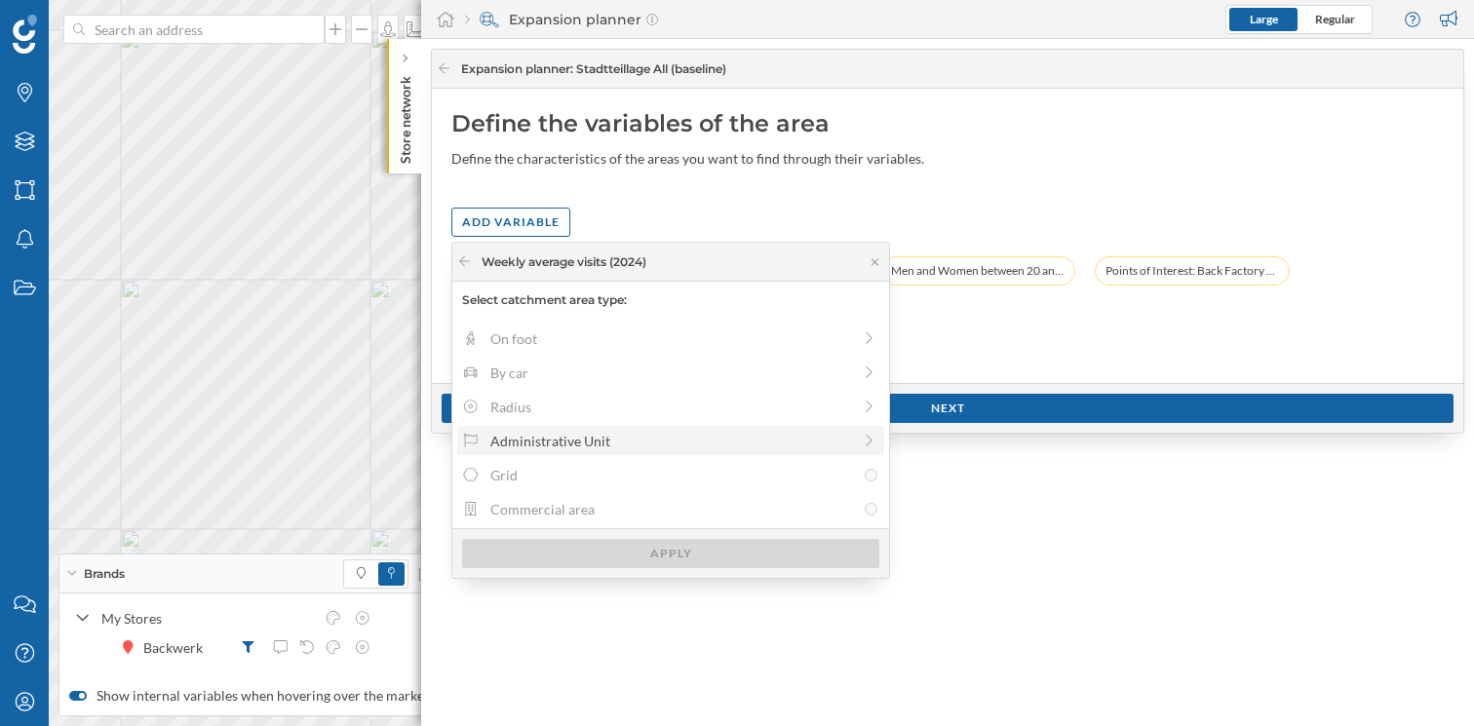
click at [497, 437] on div "Administrative Unit" at bounding box center [670, 441] width 361 height 20
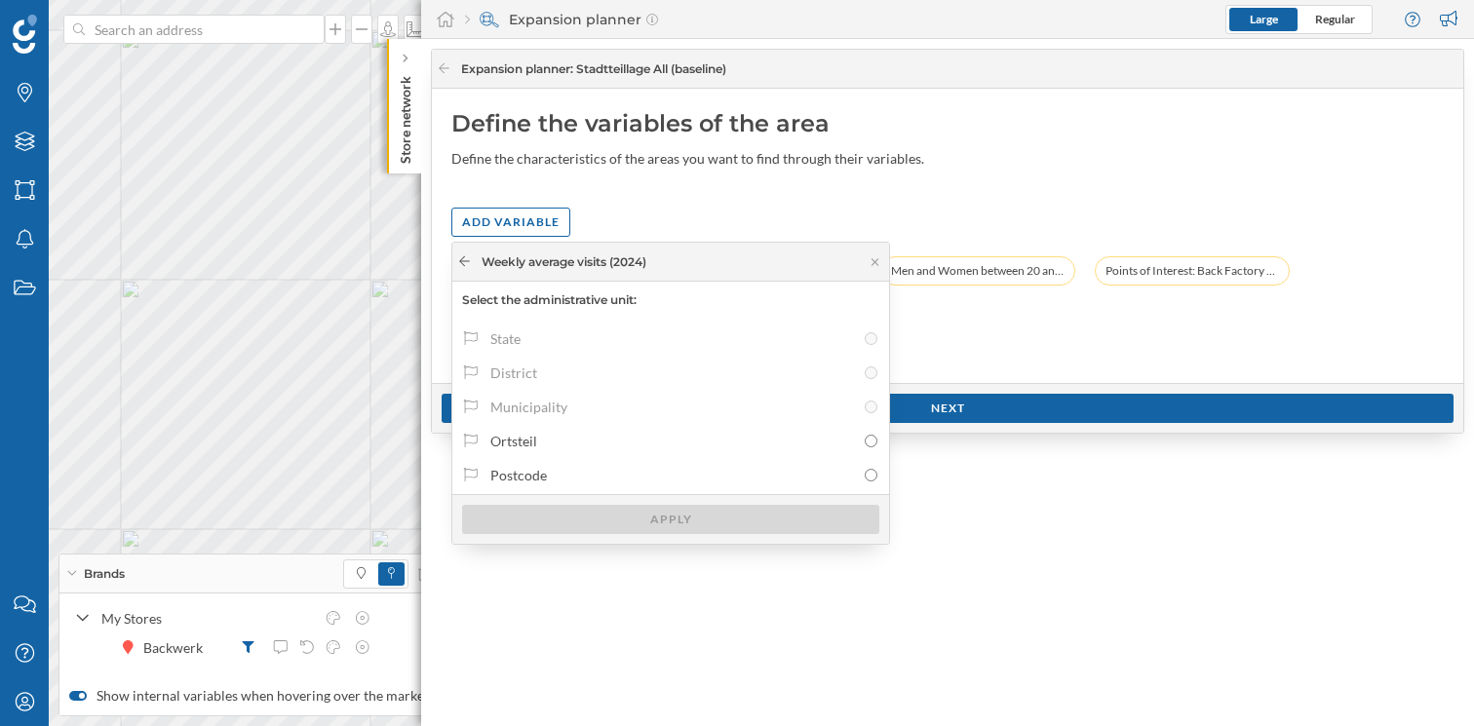
click at [466, 260] on icon at bounding box center [464, 261] width 15 height 12
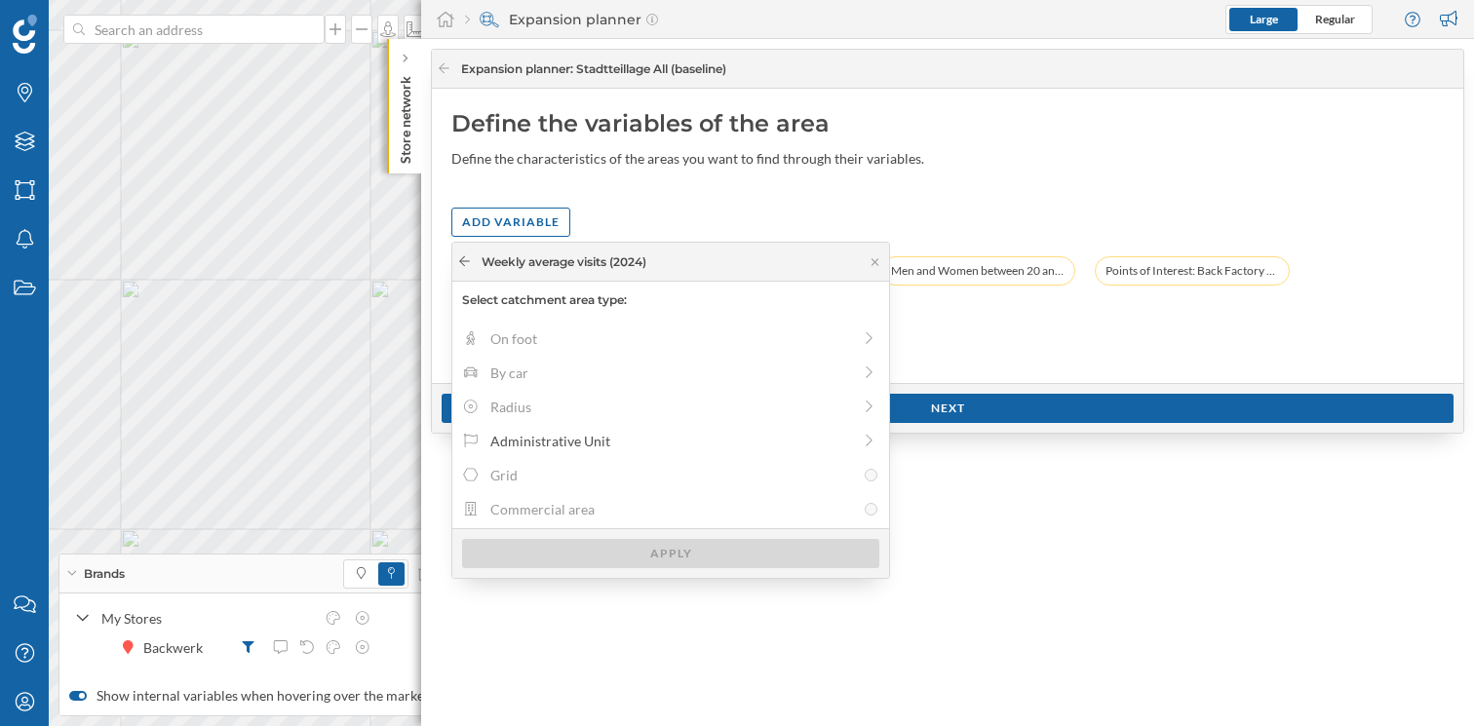
click at [466, 260] on icon at bounding box center [464, 261] width 15 height 12
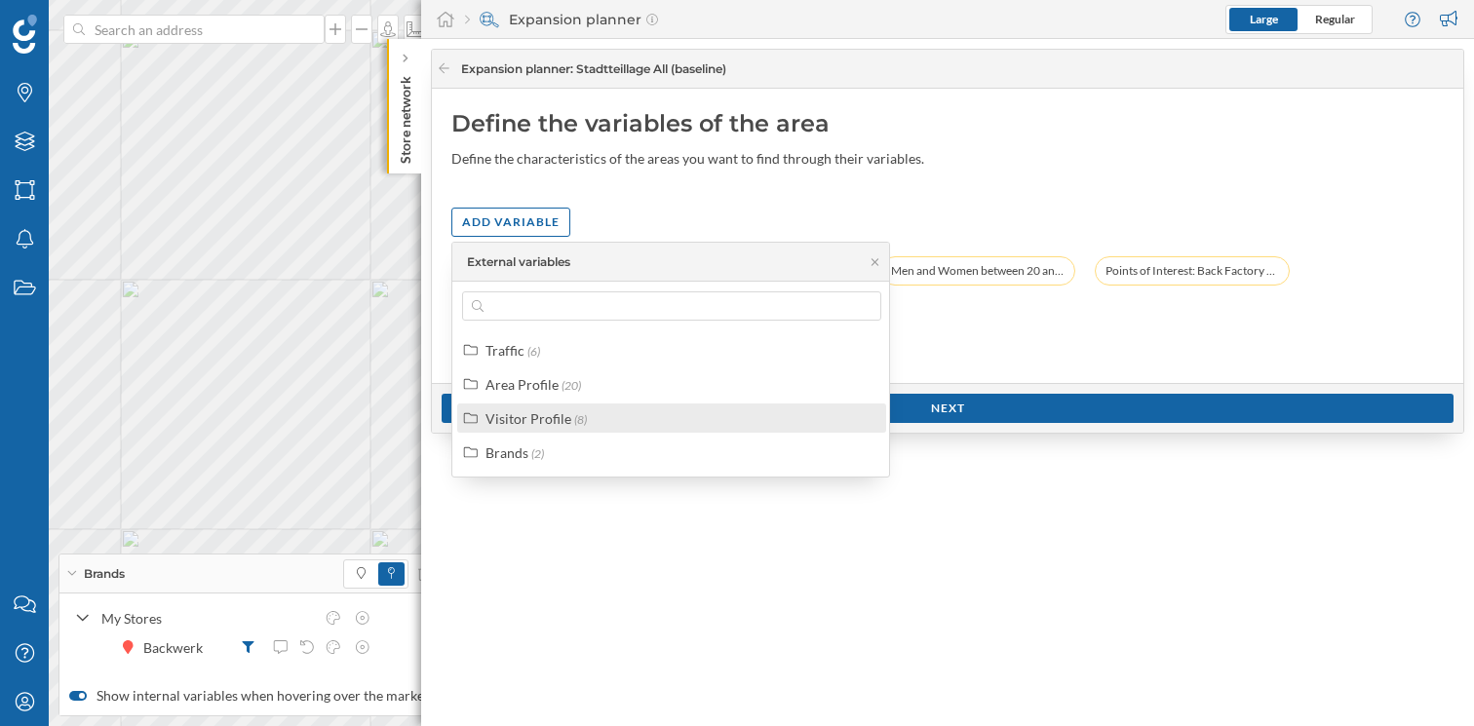
click at [551, 424] on div "Visitor Profile" at bounding box center [528, 418] width 86 height 17
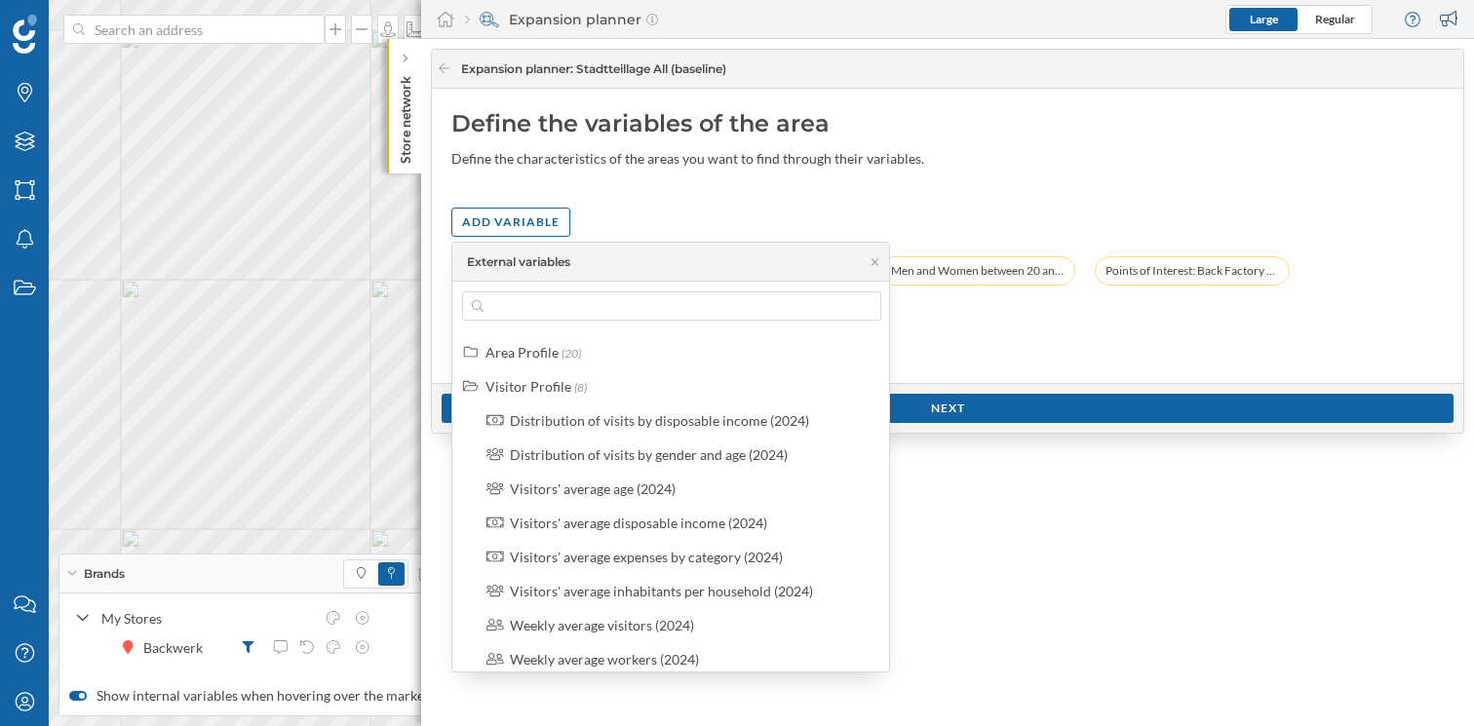
scroll to position [78, 0]
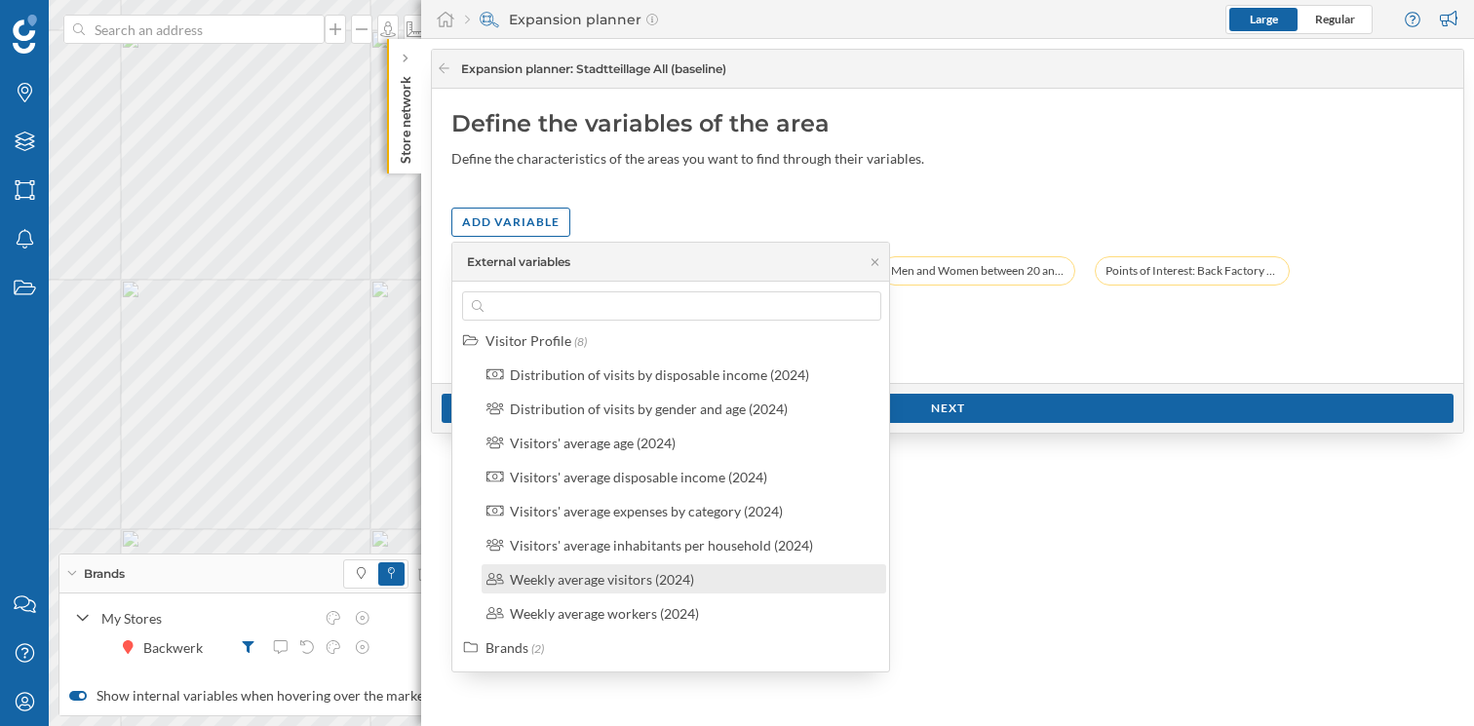
click at [553, 581] on div "Weekly average visitors (2024)" at bounding box center [602, 579] width 184 height 17
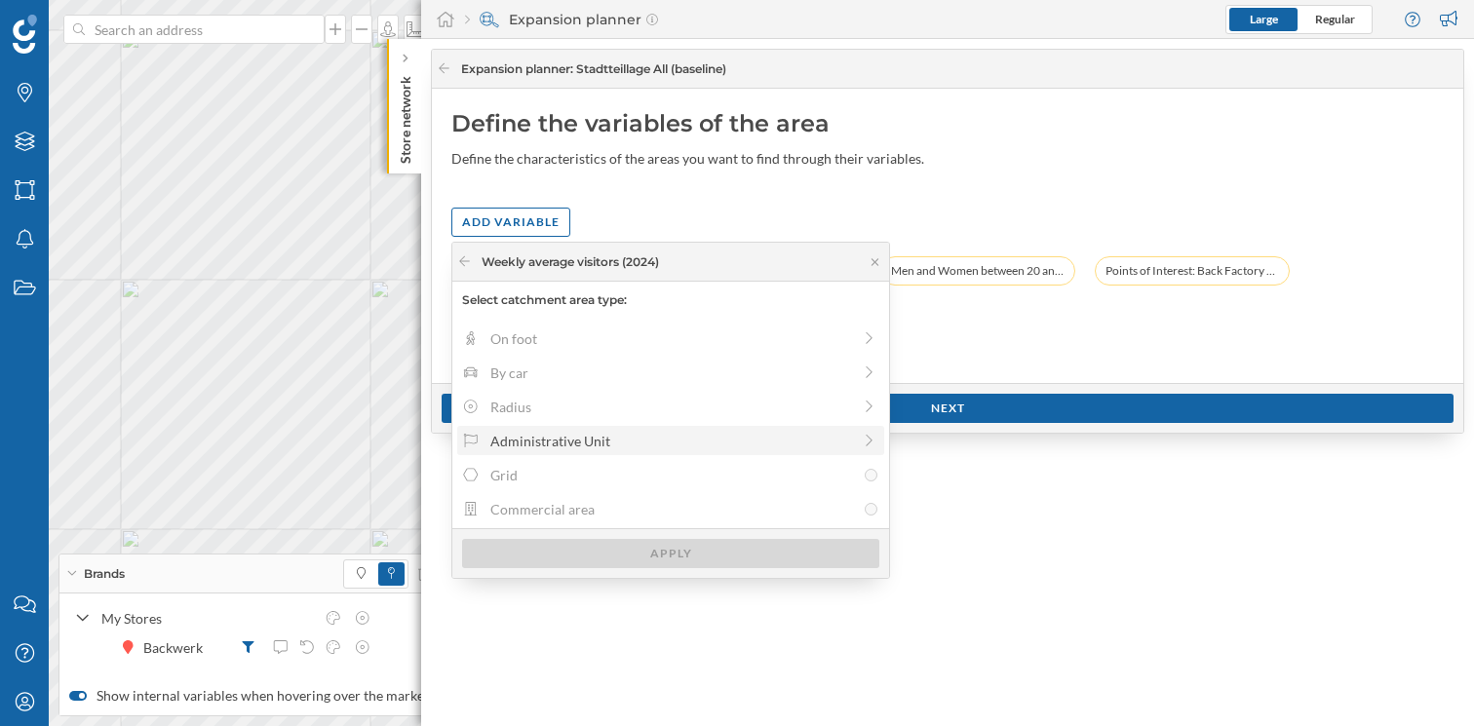
click at [505, 434] on div "Administrative Unit" at bounding box center [670, 441] width 361 height 20
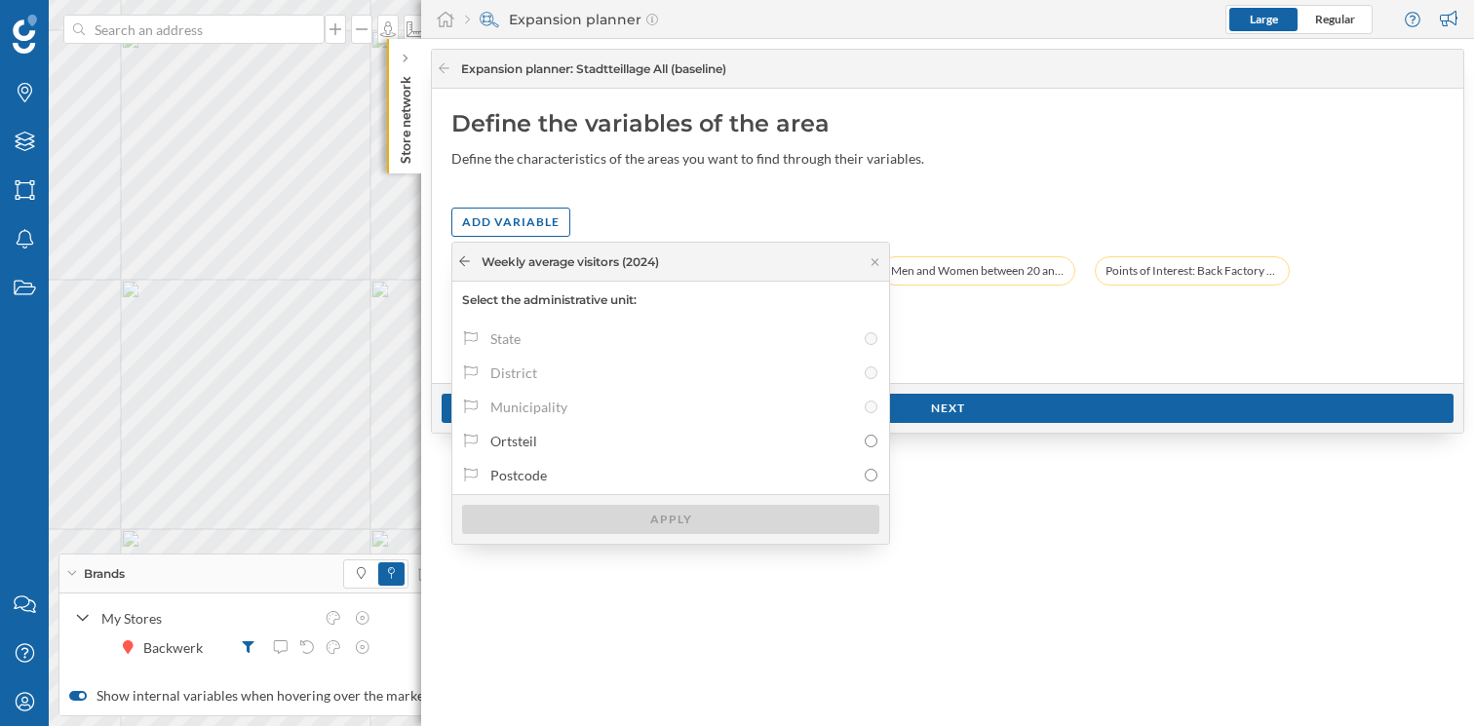
click at [465, 263] on icon at bounding box center [464, 261] width 15 height 12
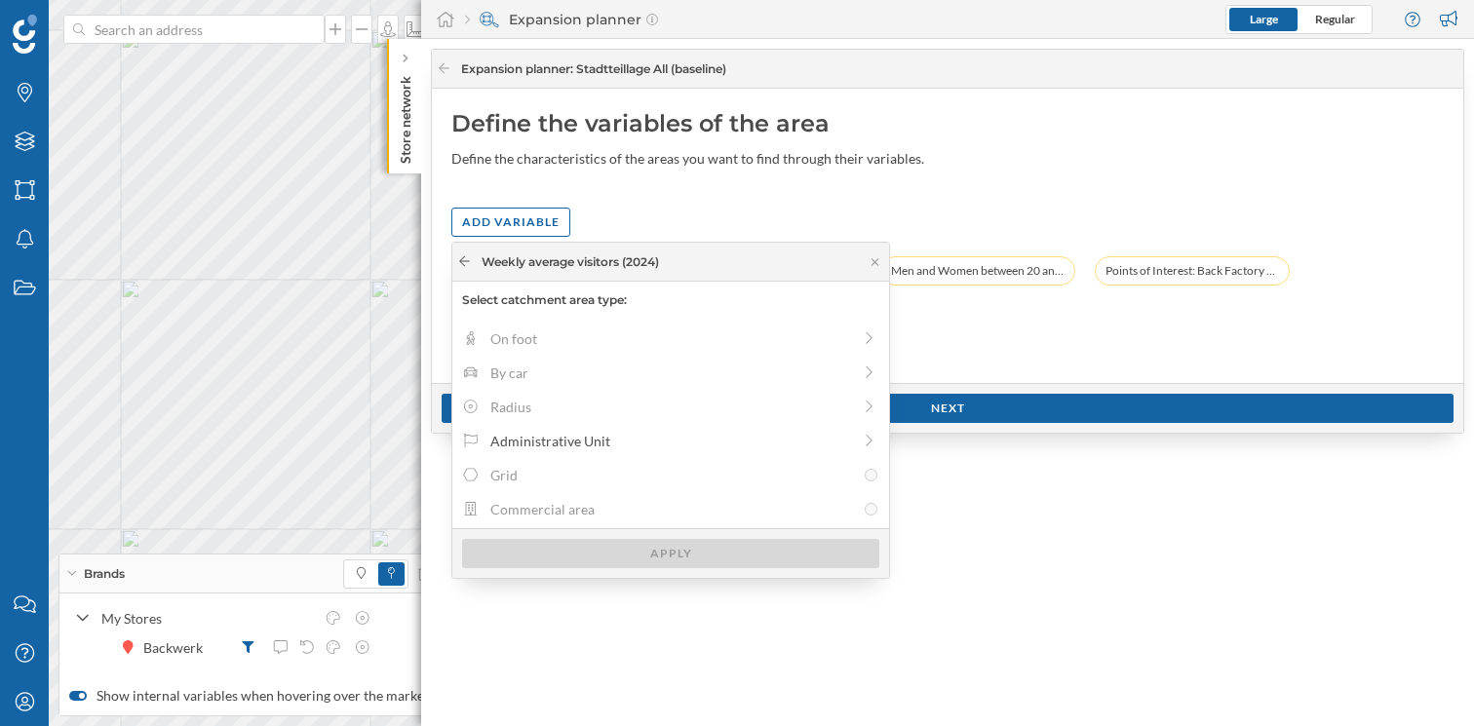
click at [465, 263] on icon at bounding box center [464, 261] width 15 height 12
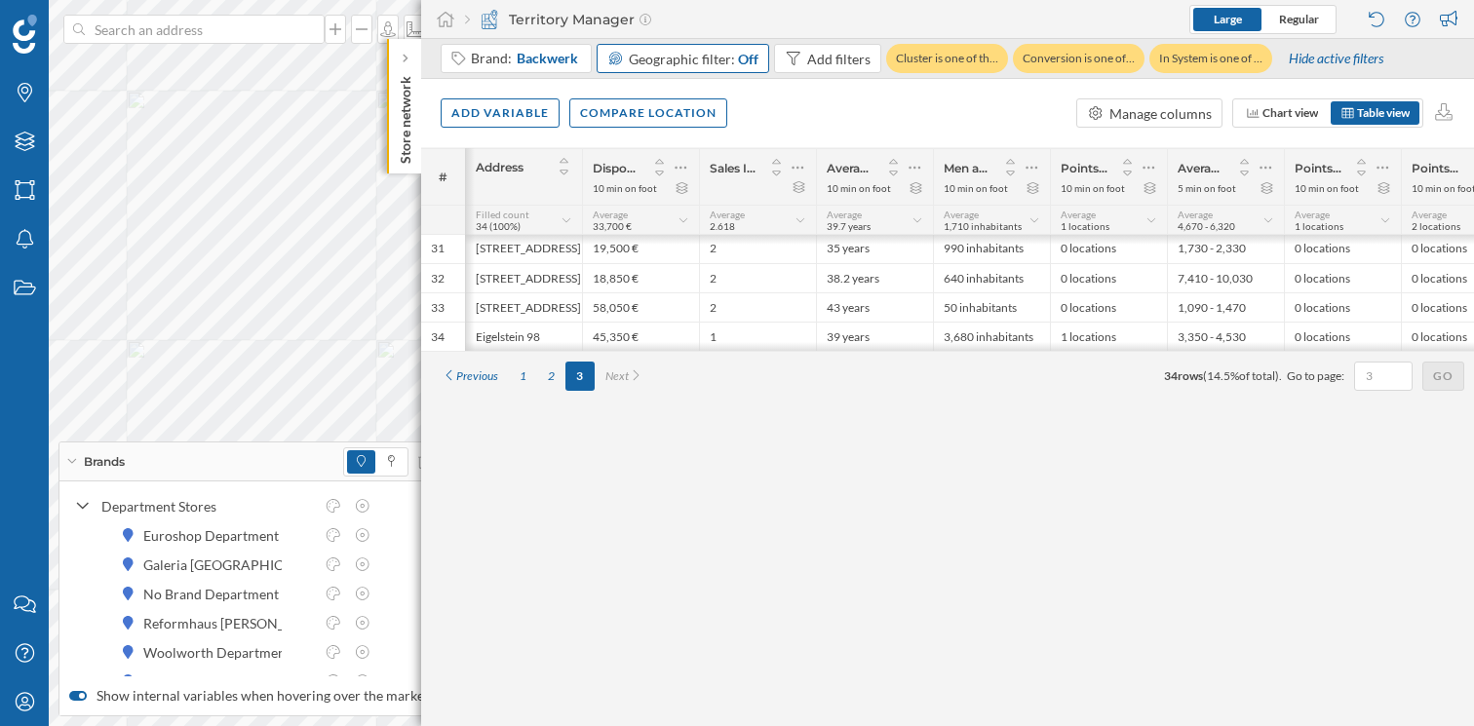
scroll to position [1, 44]
